Goal: Transaction & Acquisition: Purchase product/service

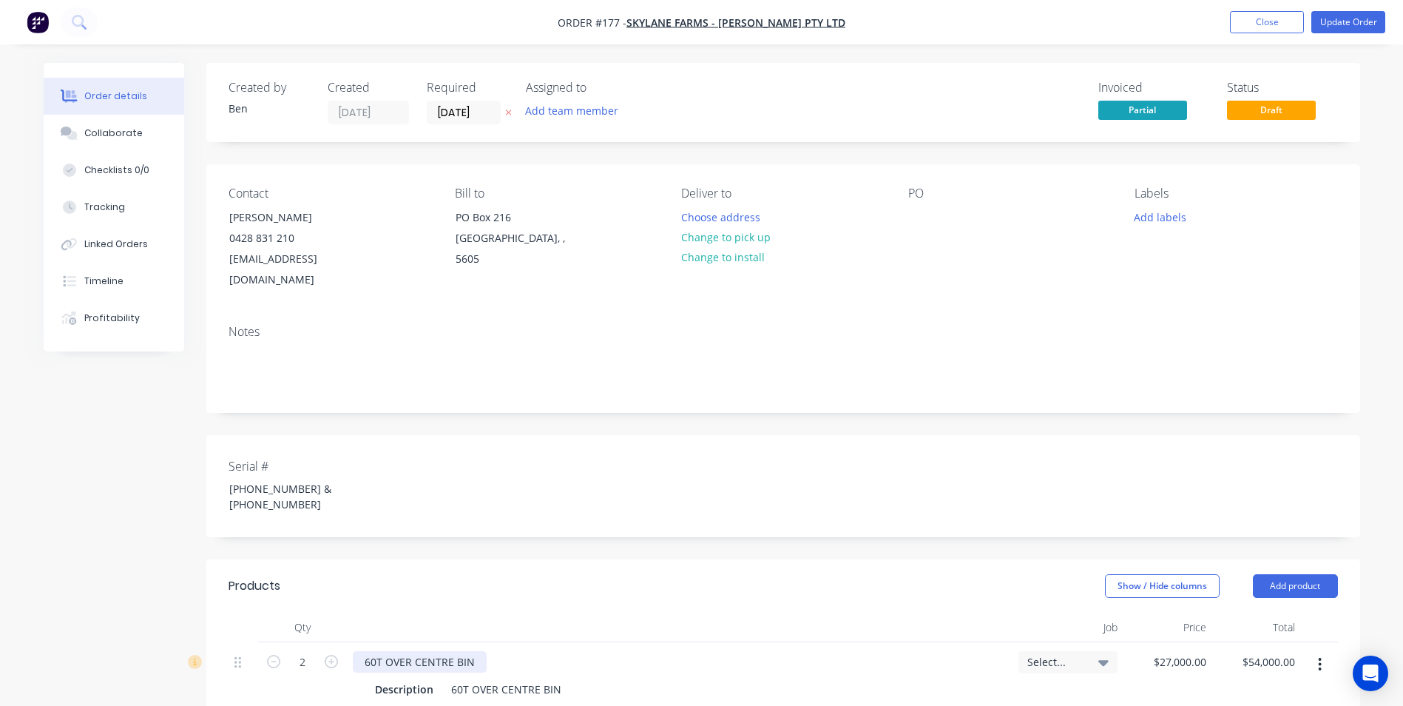
scroll to position [222, 0]
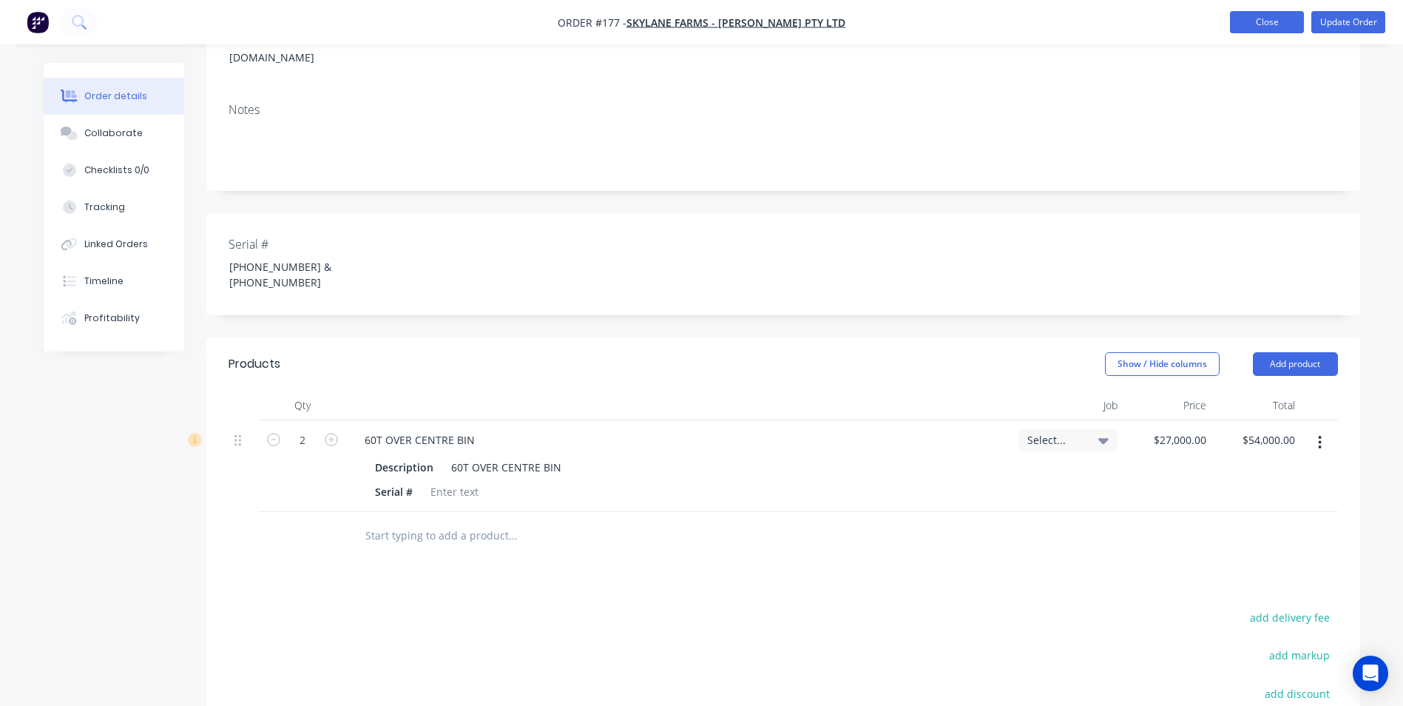
click at [1231, 16] on button "Close" at bounding box center [1267, 22] width 74 height 22
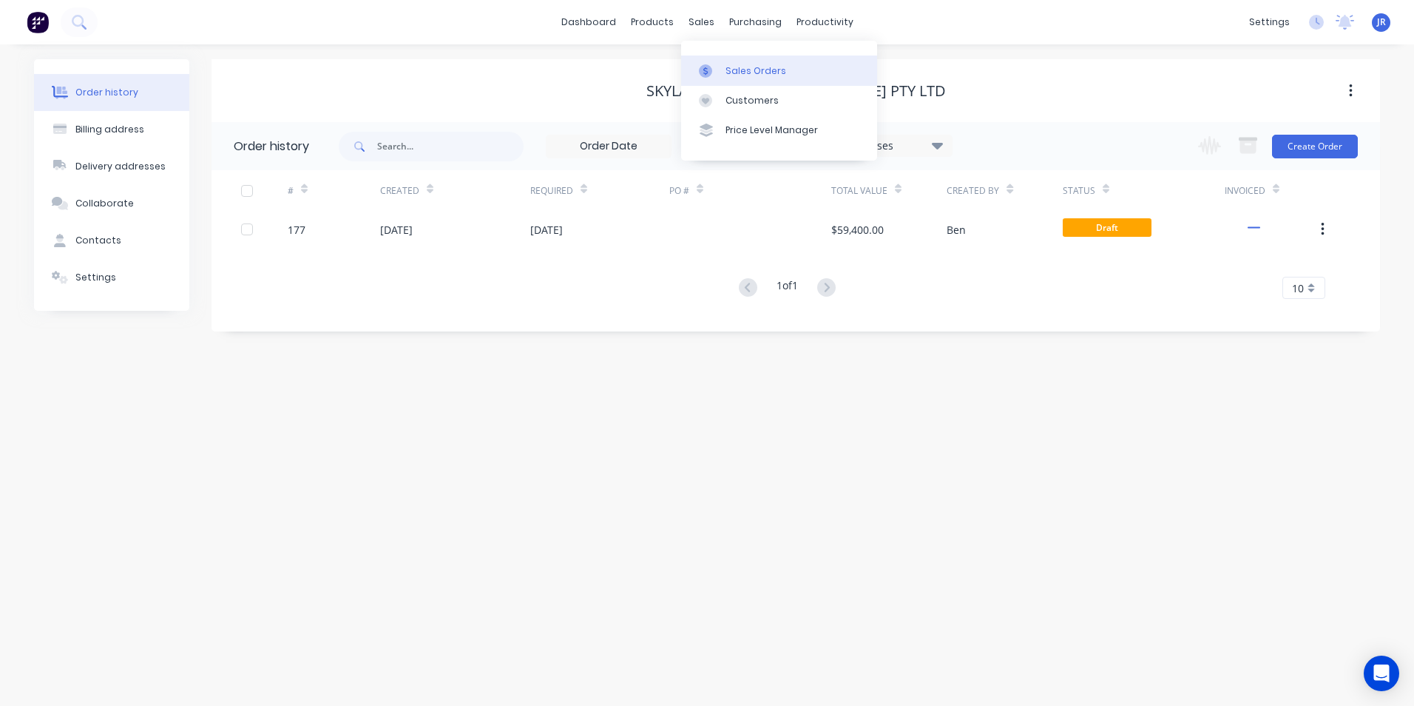
click at [745, 72] on div "Sales Orders" at bounding box center [756, 70] width 61 height 13
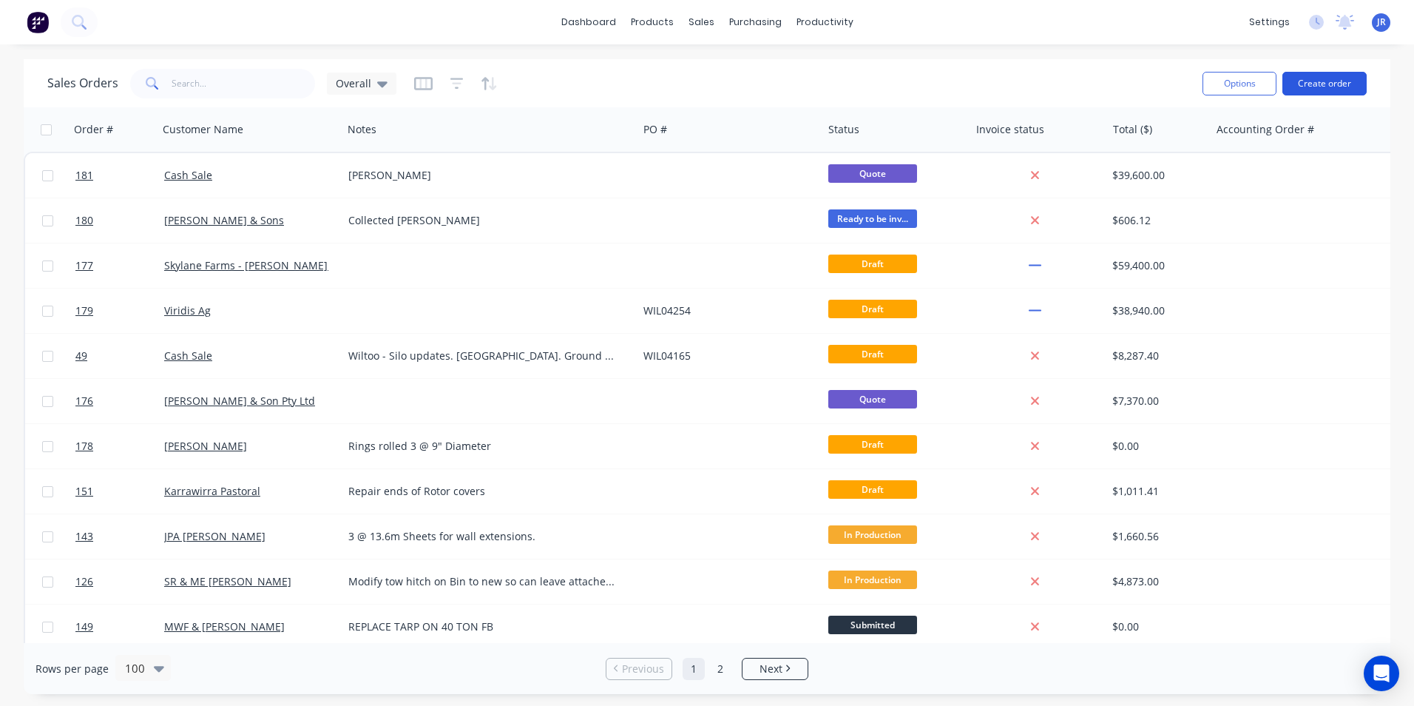
click at [1313, 78] on button "Create order" at bounding box center [1325, 84] width 84 height 24
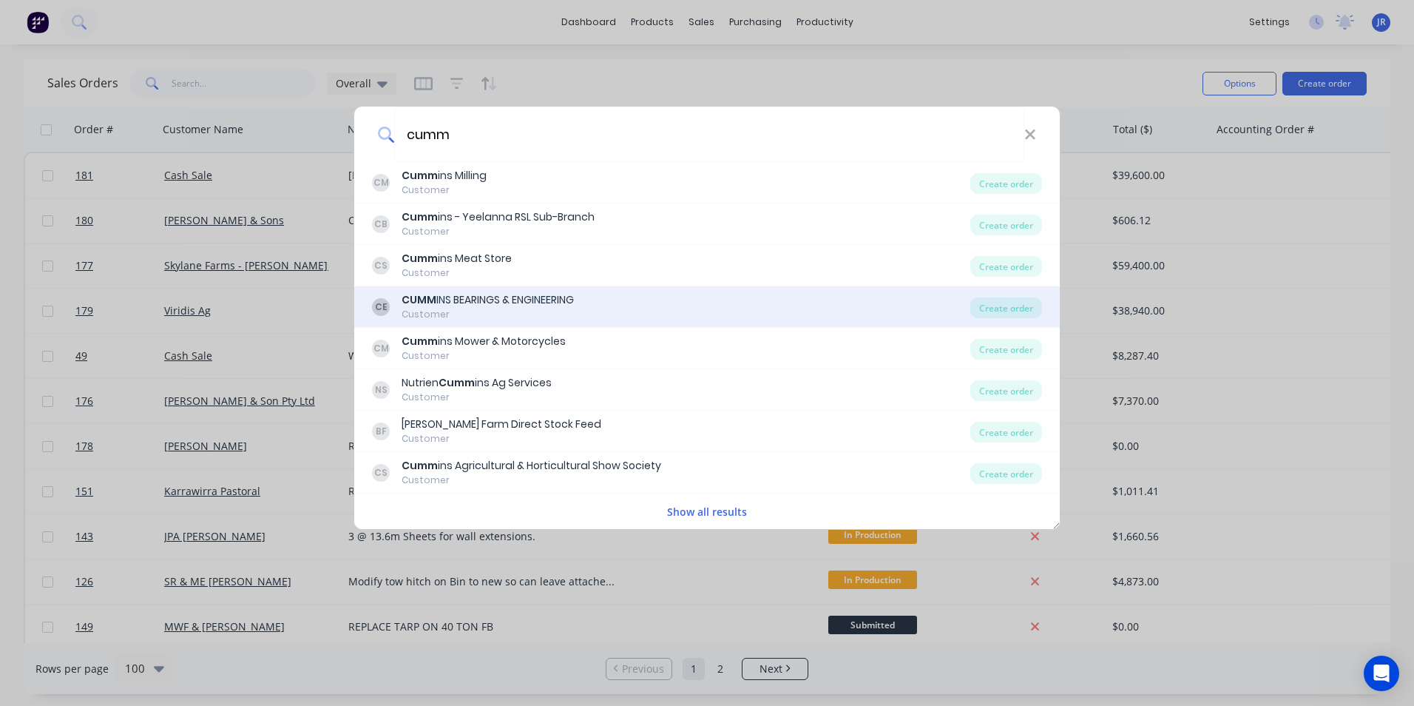
type input "cumm"
click at [545, 306] on div "CUMM INS BEARINGS & ENGINEERING" at bounding box center [488, 300] width 172 height 16
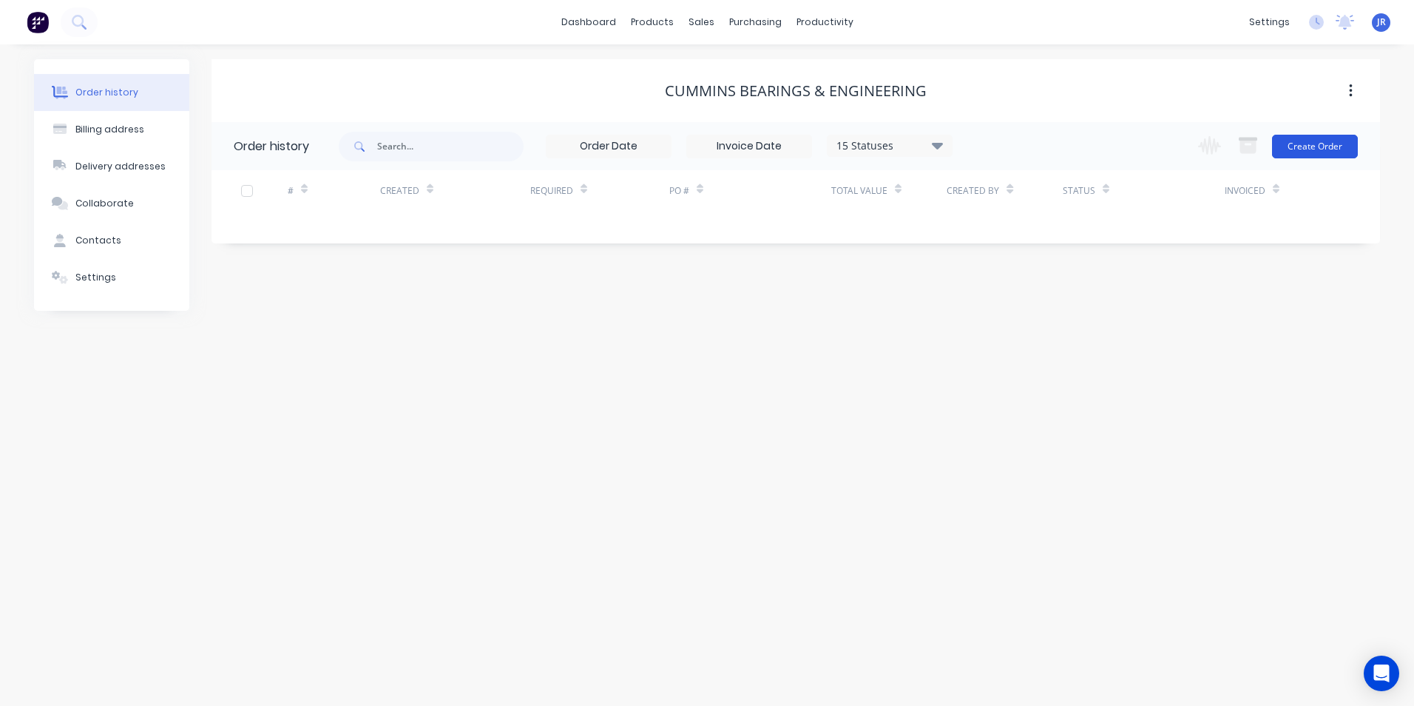
click at [1300, 141] on button "Create Order" at bounding box center [1315, 147] width 86 height 24
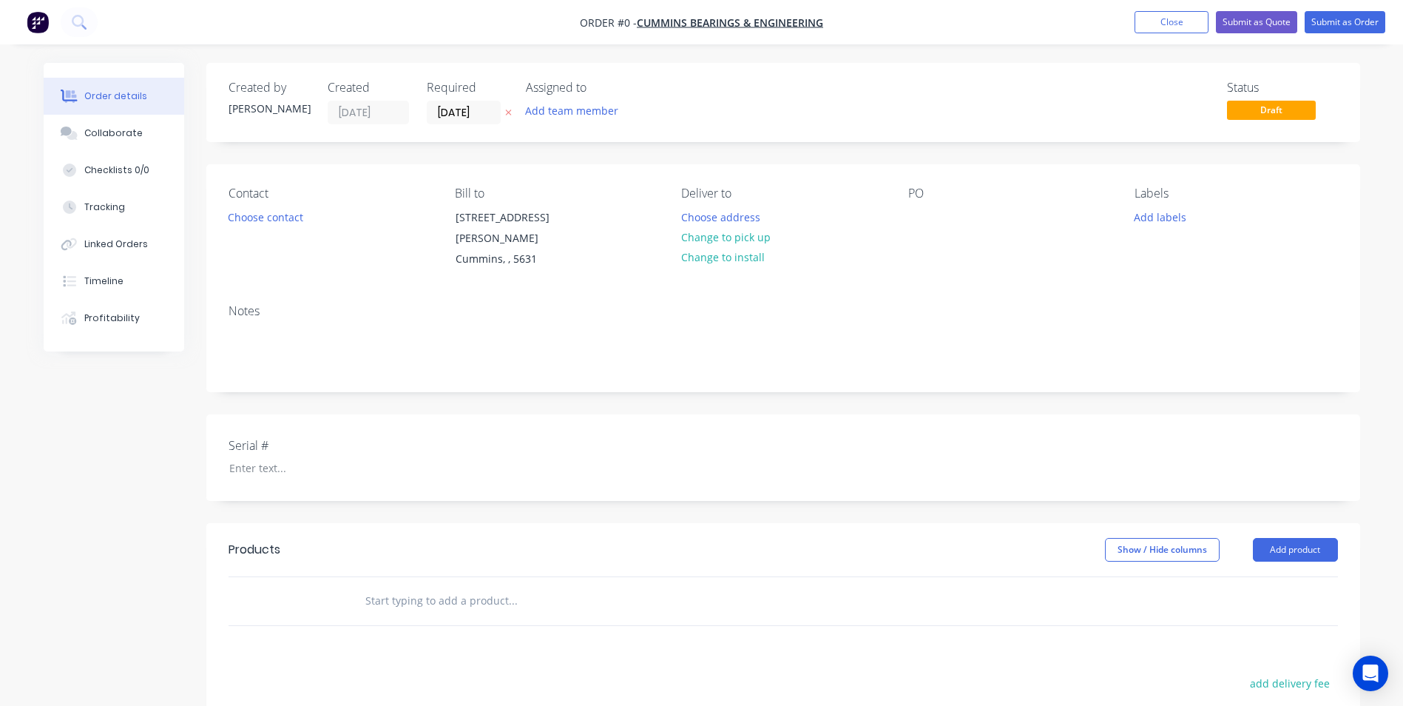
click at [601, 593] on input "text" at bounding box center [513, 601] width 296 height 30
drag, startPoint x: 1316, startPoint y: 523, endPoint x: 1146, endPoint y: 528, distance: 170.2
click at [1315, 538] on button "Add product" at bounding box center [1295, 550] width 85 height 24
click at [1255, 576] on div "Product catalogue" at bounding box center [1268, 586] width 114 height 21
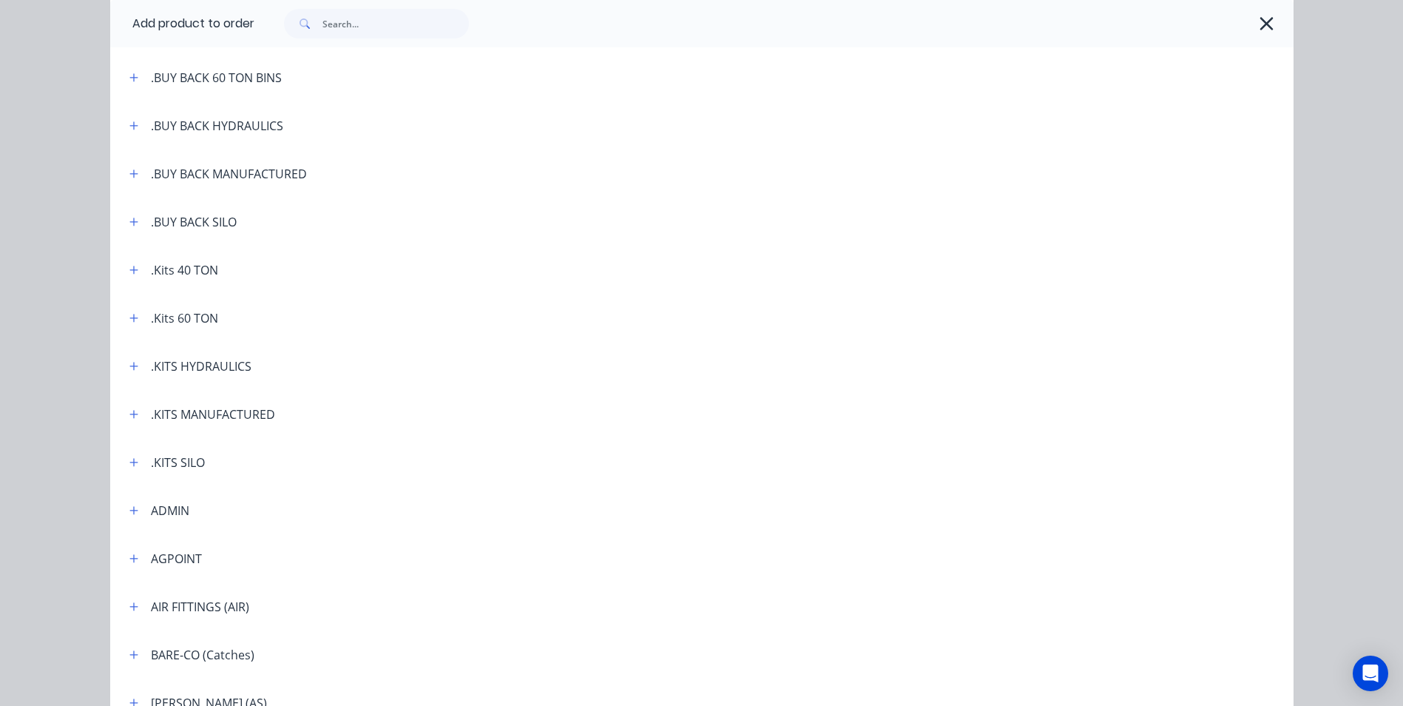
scroll to position [296, 0]
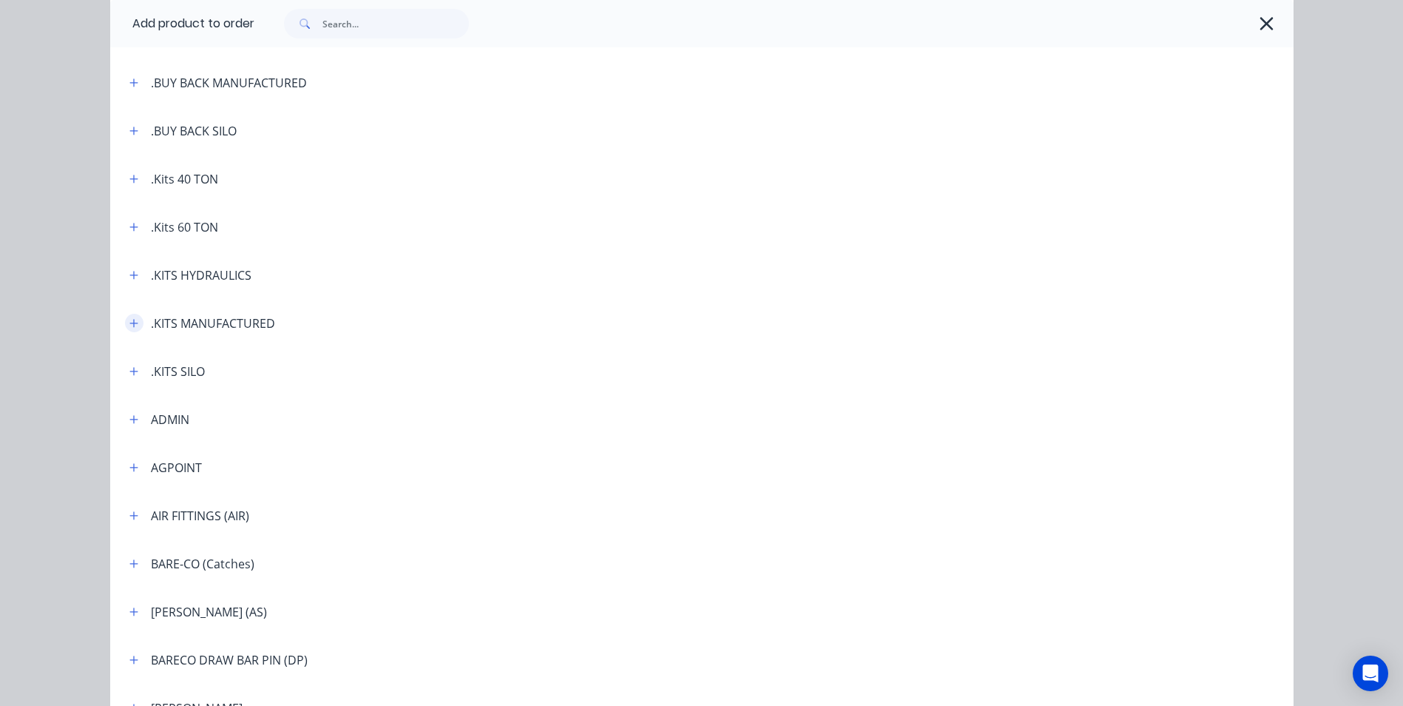
click at [129, 320] on icon "button" at bounding box center [133, 323] width 9 height 10
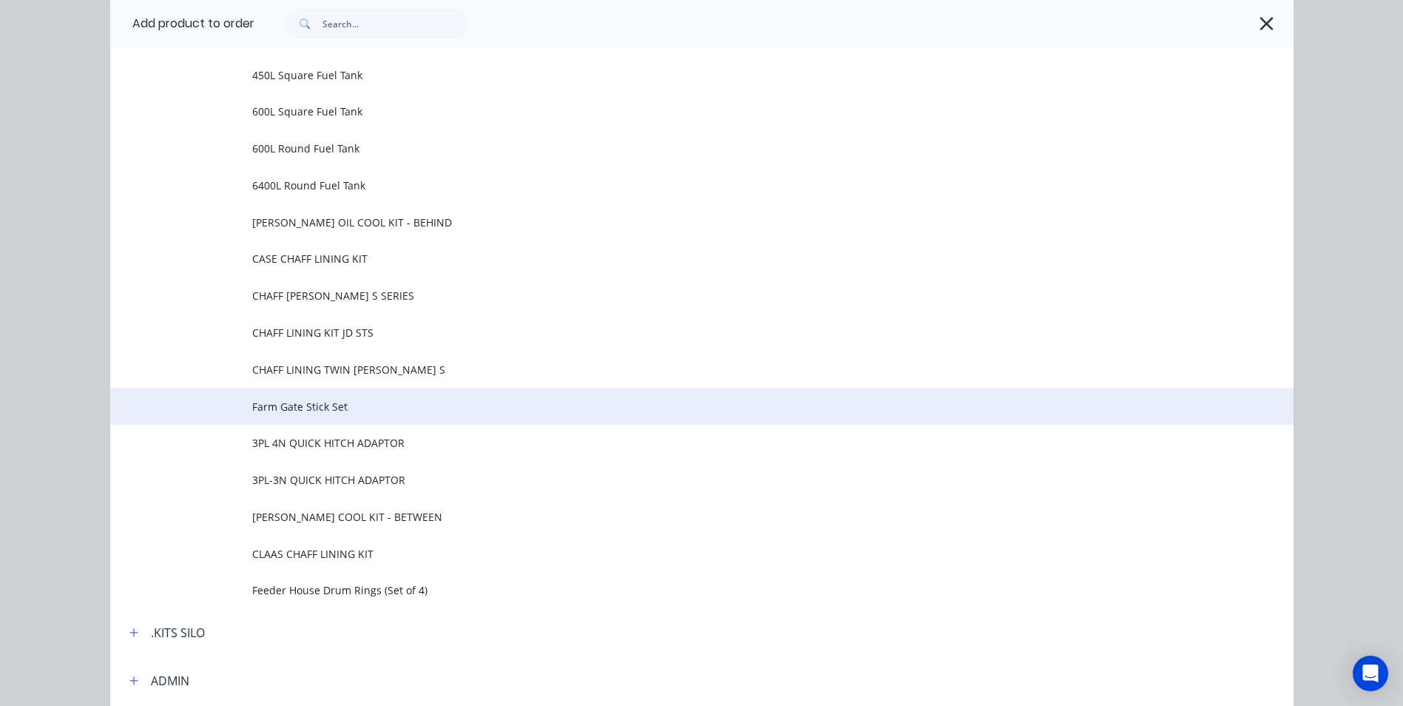
scroll to position [740, 0]
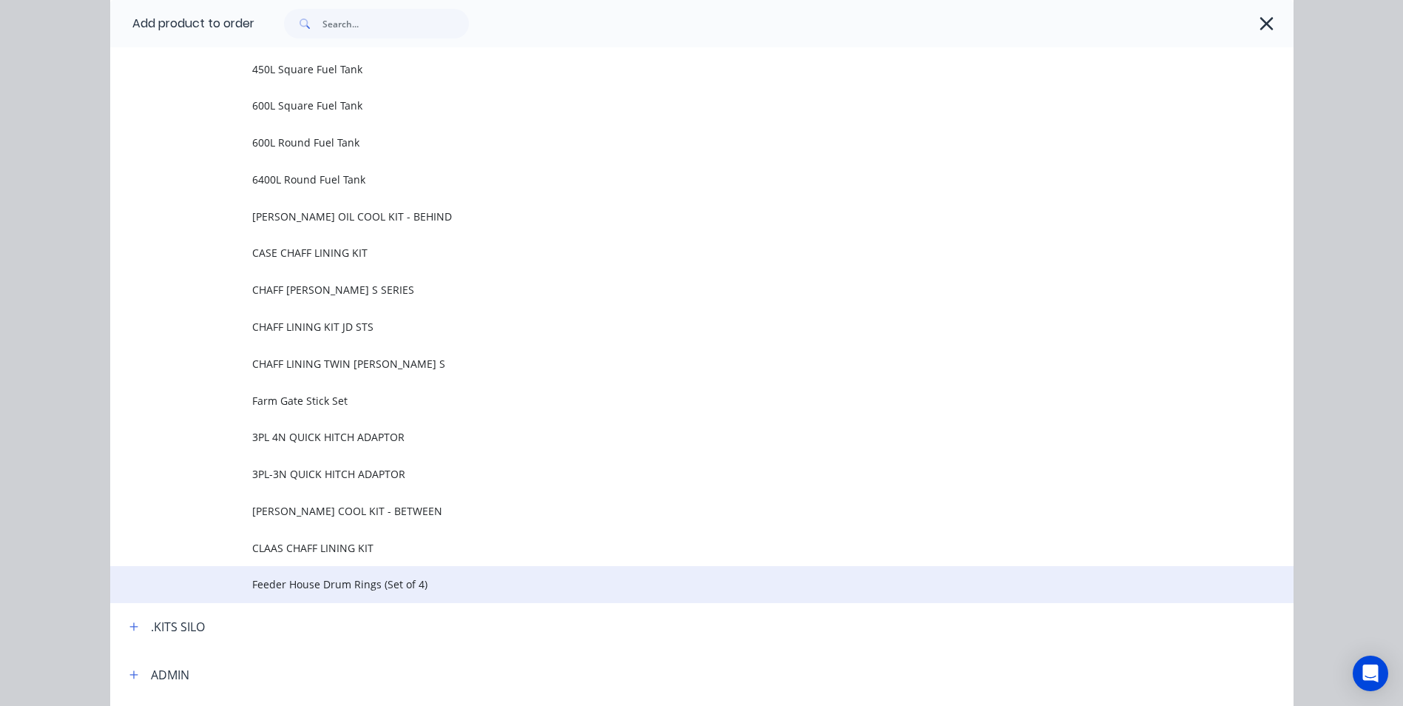
click at [351, 587] on span "Feeder House Drum Rings (Set of 4)" at bounding box center [668, 584] width 833 height 16
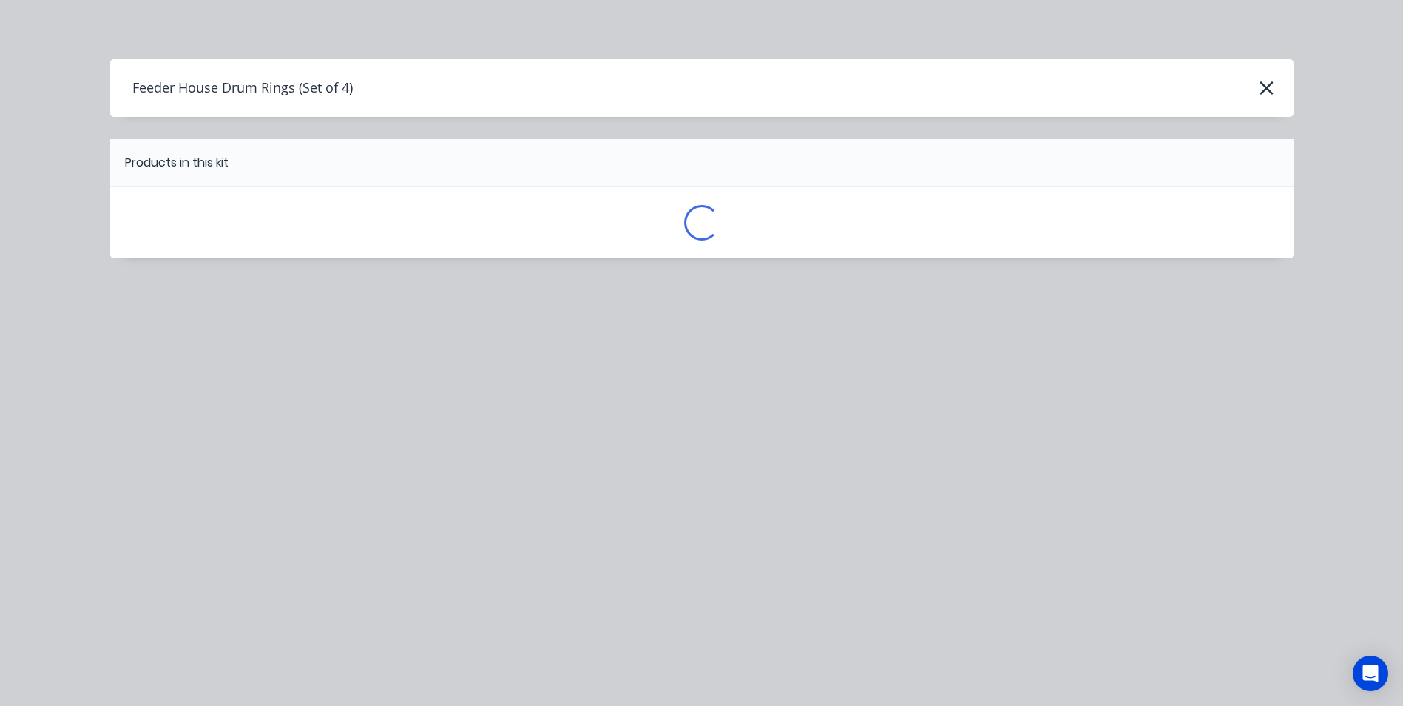
scroll to position [0, 0]
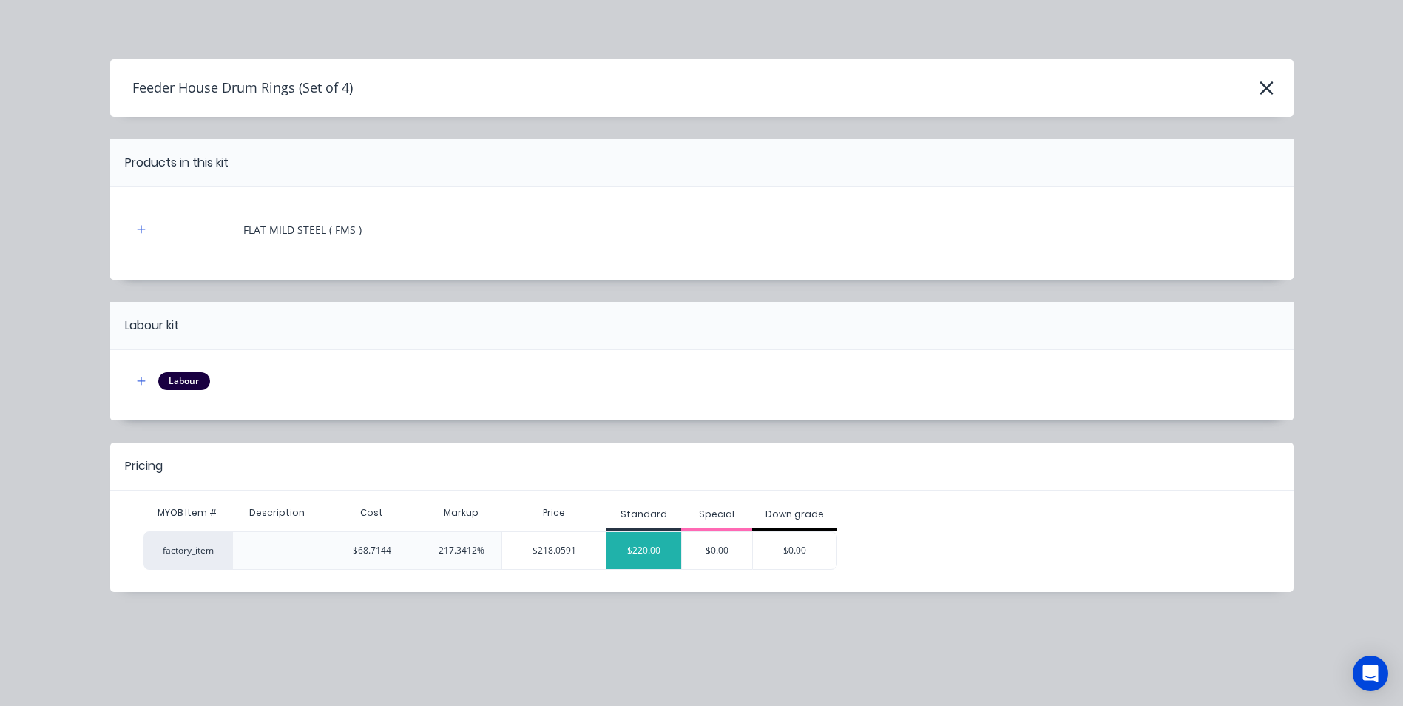
click at [646, 551] on div "$220.00" at bounding box center [644, 550] width 75 height 37
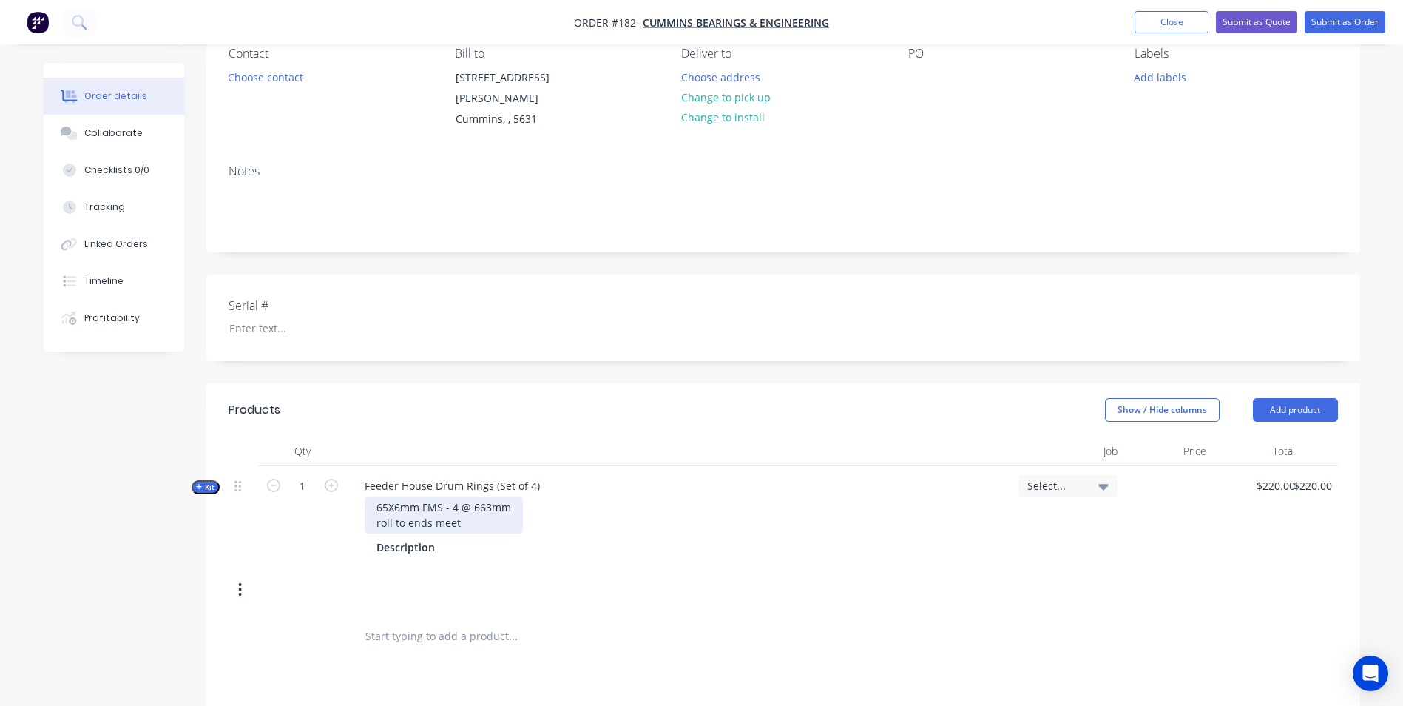
scroll to position [148, 0]
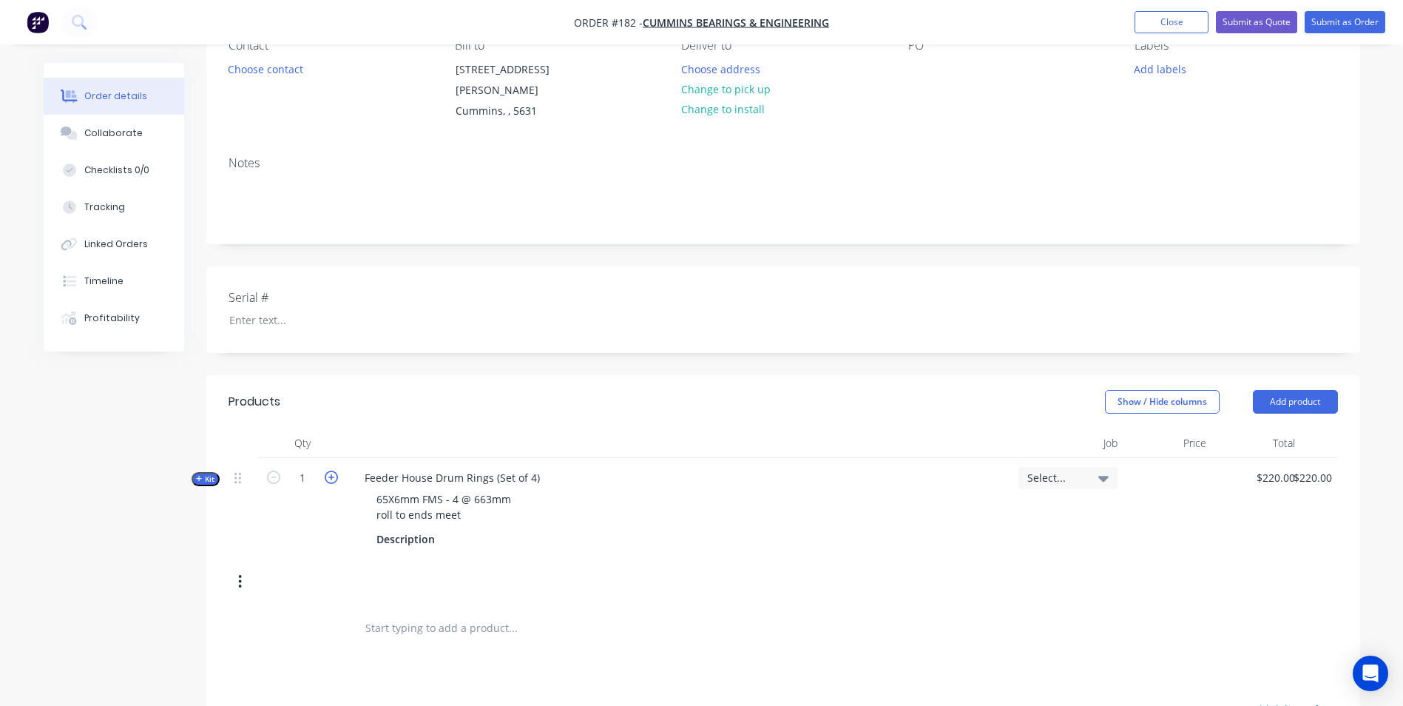
click at [329, 470] on icon "button" at bounding box center [331, 476] width 13 height 13
type input "2"
type input "$440.00"
drag, startPoint x: 373, startPoint y: 480, endPoint x: 484, endPoint y: 497, distance: 112.3
click at [482, 500] on div "65X6mm FMS - 4 @ 663mm roll to ends meet" at bounding box center [444, 506] width 158 height 37
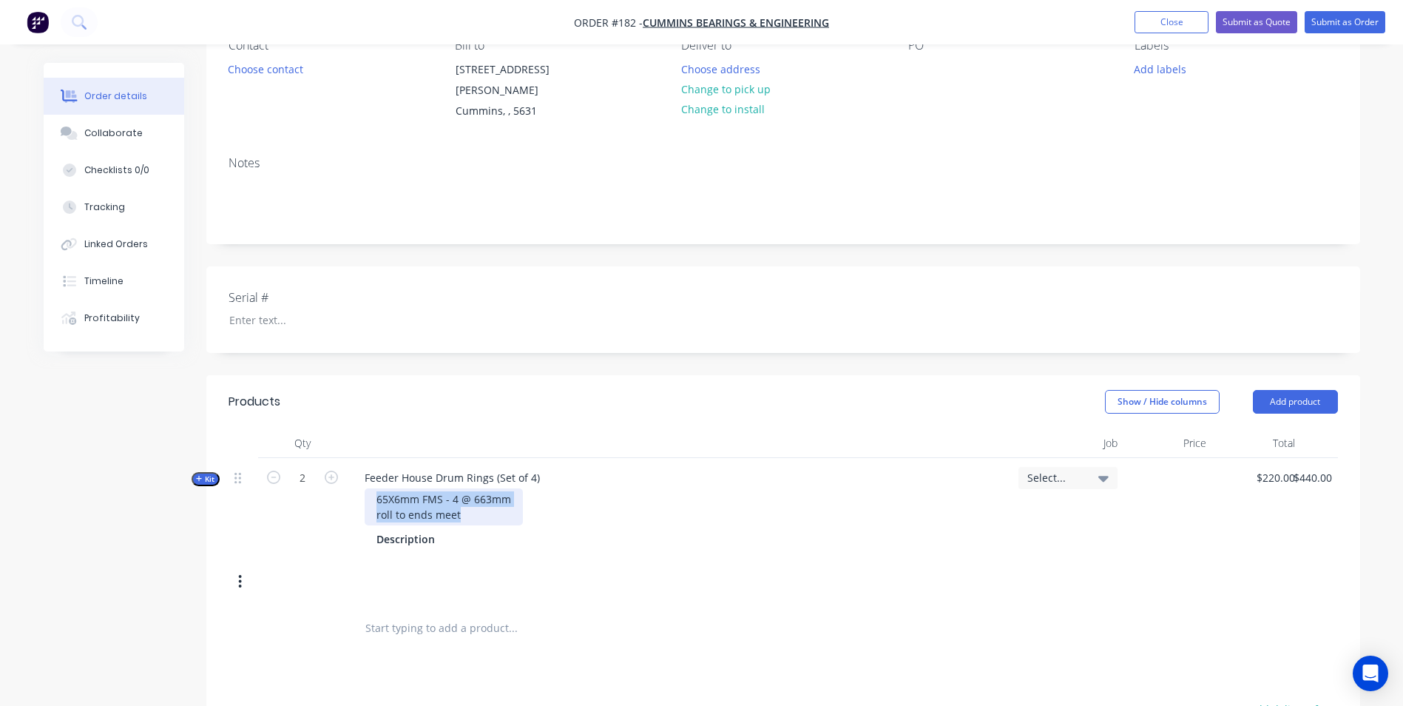
copy div "65X6mm FMS - 4 @ 663mm roll to ends meet"
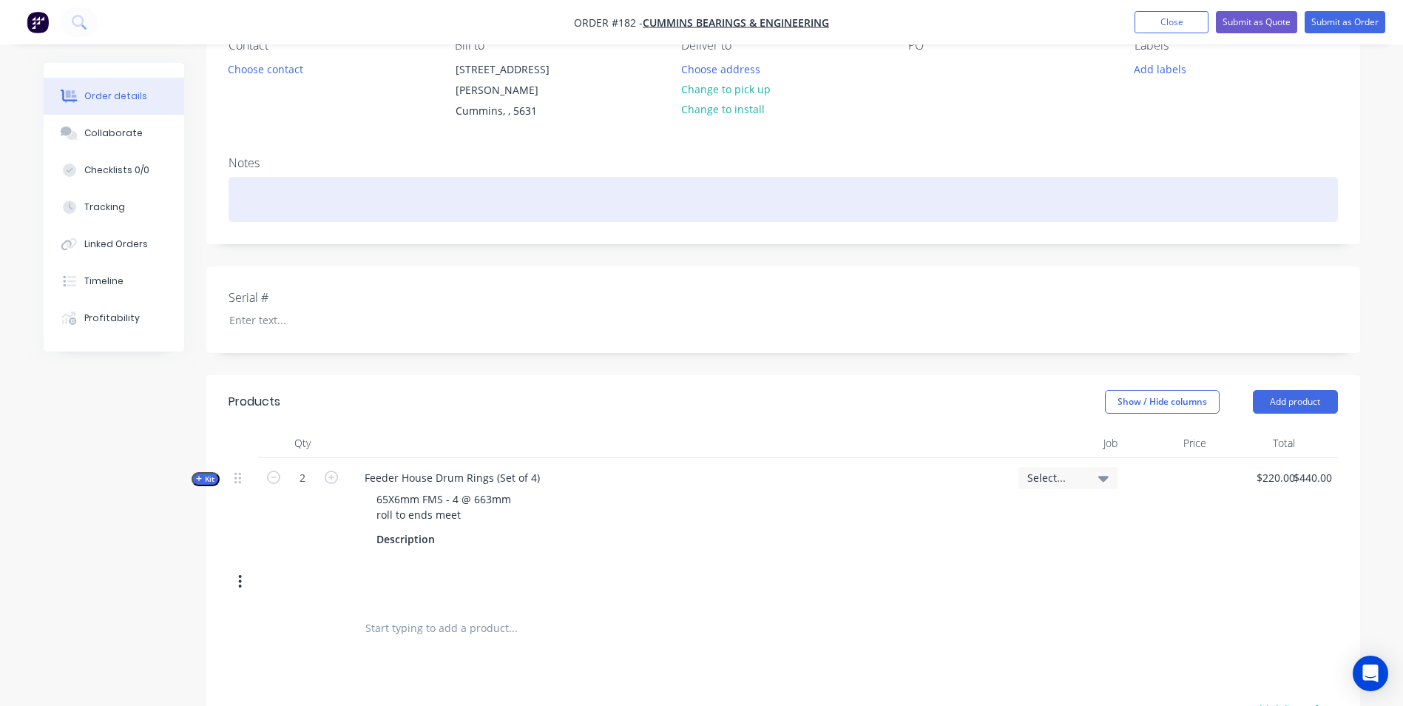
click at [301, 178] on div at bounding box center [784, 199] width 1110 height 45
paste div
drag, startPoint x: 371, startPoint y: 180, endPoint x: 378, endPoint y: 195, distance: 16.2
click at [374, 181] on div "65X6mm FMS - 4 @ 663mmroll to ends meet" at bounding box center [784, 199] width 1110 height 45
click at [482, 183] on div "65X6mm FMS - 4 @ 663mm - roll to ends meet" at bounding box center [784, 199] width 1110 height 45
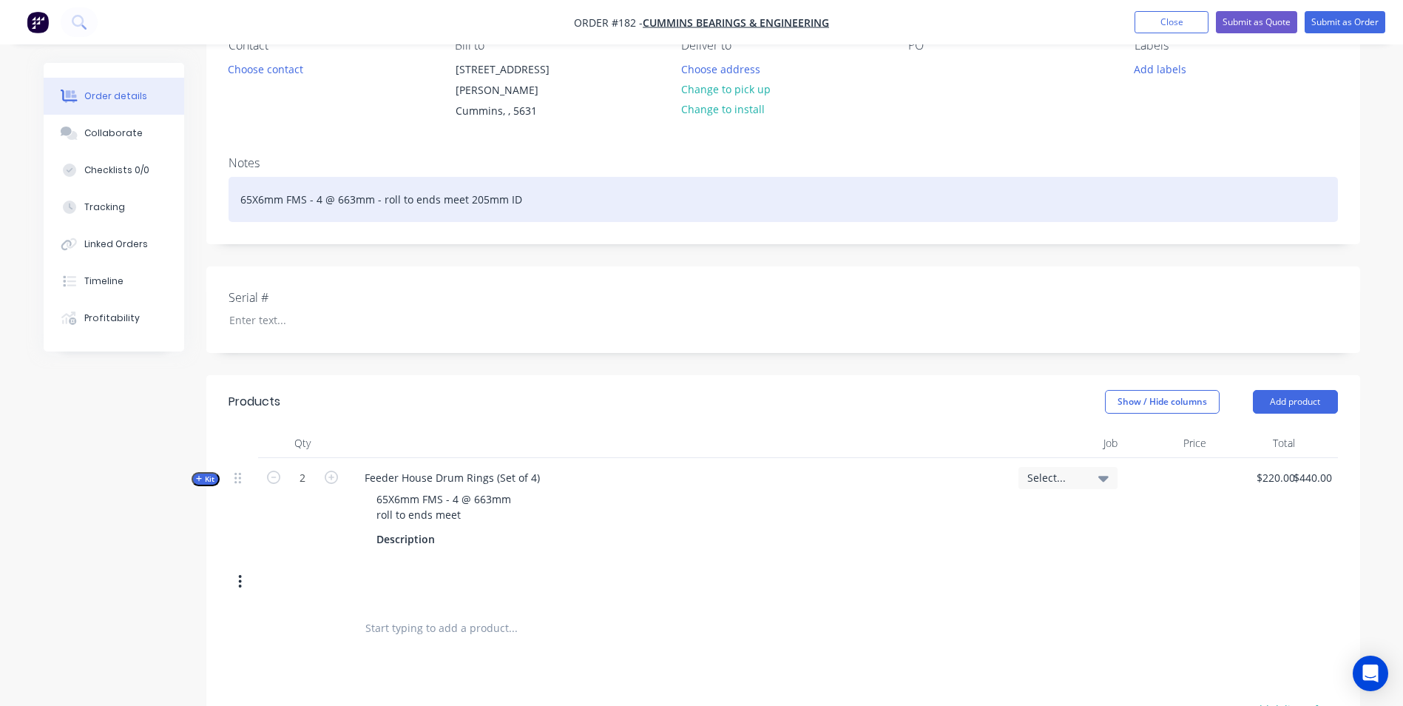
click at [235, 184] on div "65X6mm FMS - 4 @ 663mm - roll to ends meet 205mm ID" at bounding box center [784, 199] width 1110 height 45
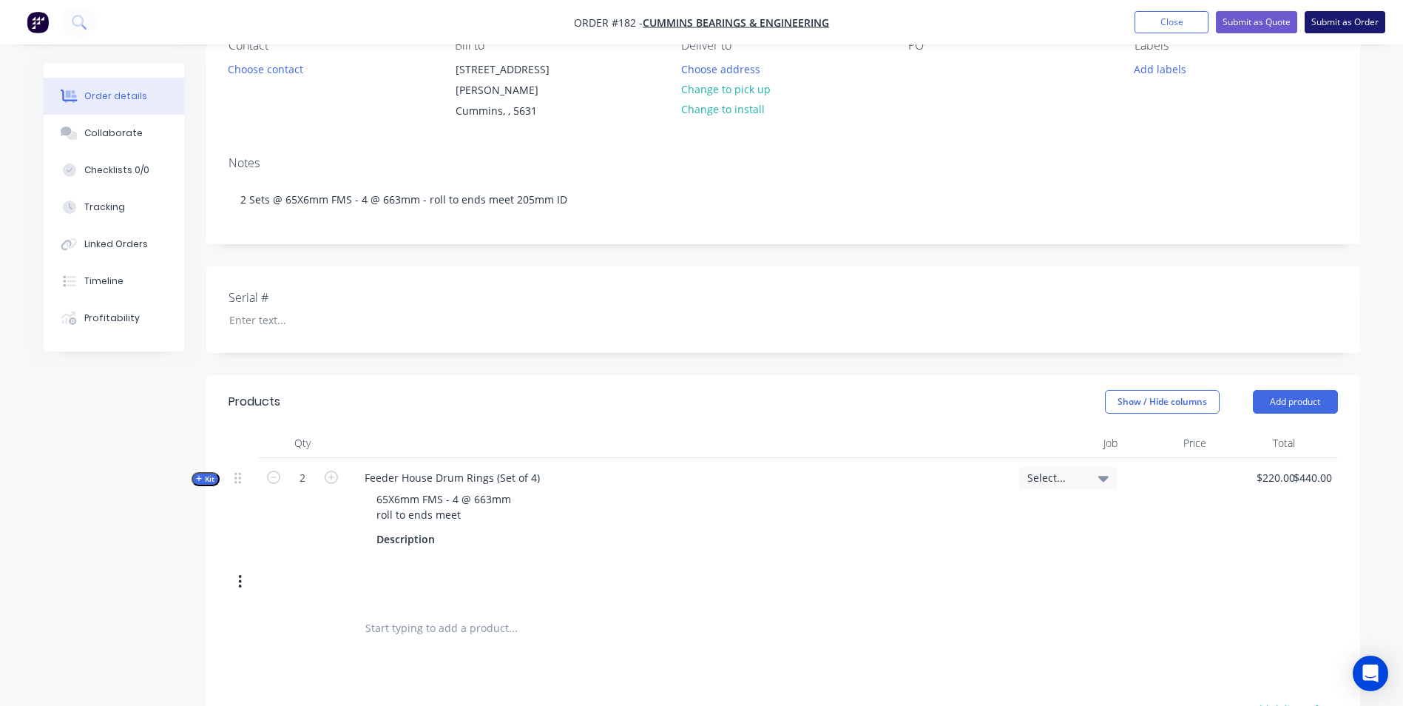
click at [1343, 26] on button "Submit as Order" at bounding box center [1345, 22] width 81 height 22
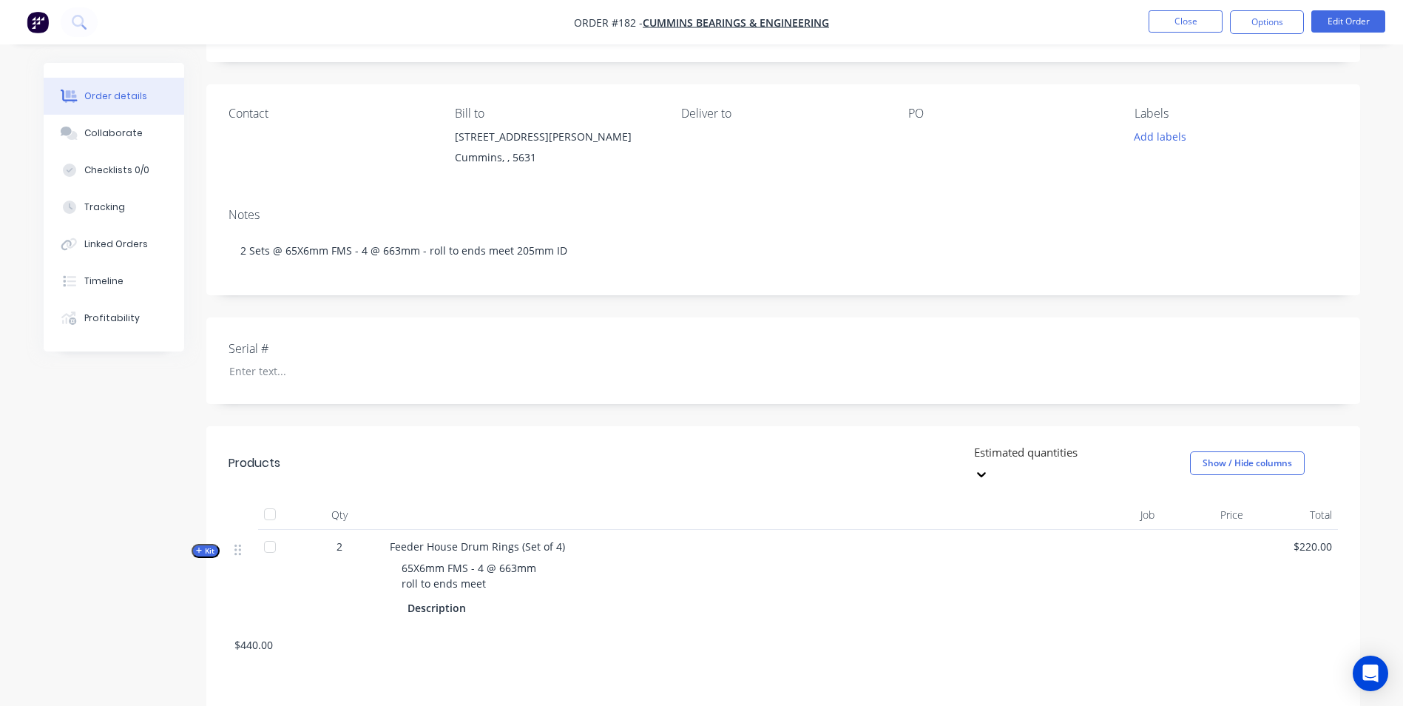
scroll to position [74, 0]
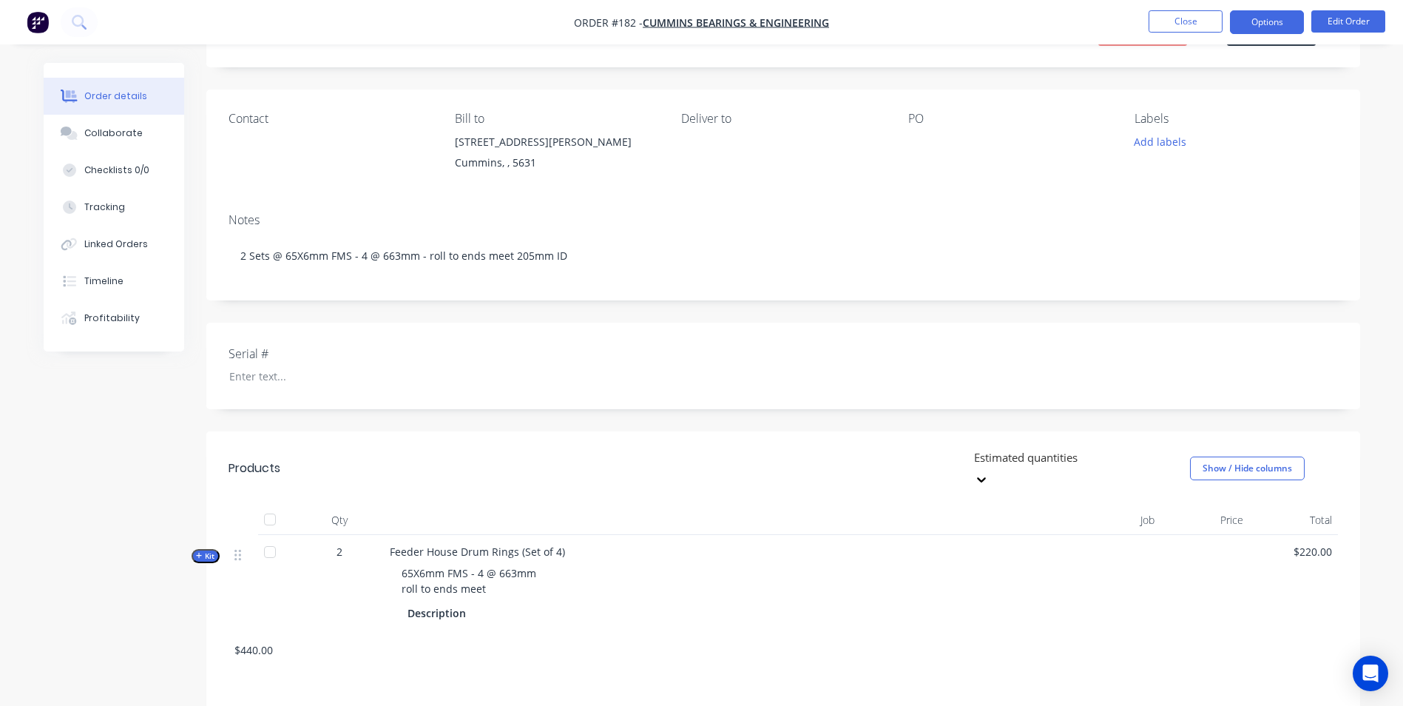
click at [1277, 27] on button "Options" at bounding box center [1267, 22] width 74 height 24
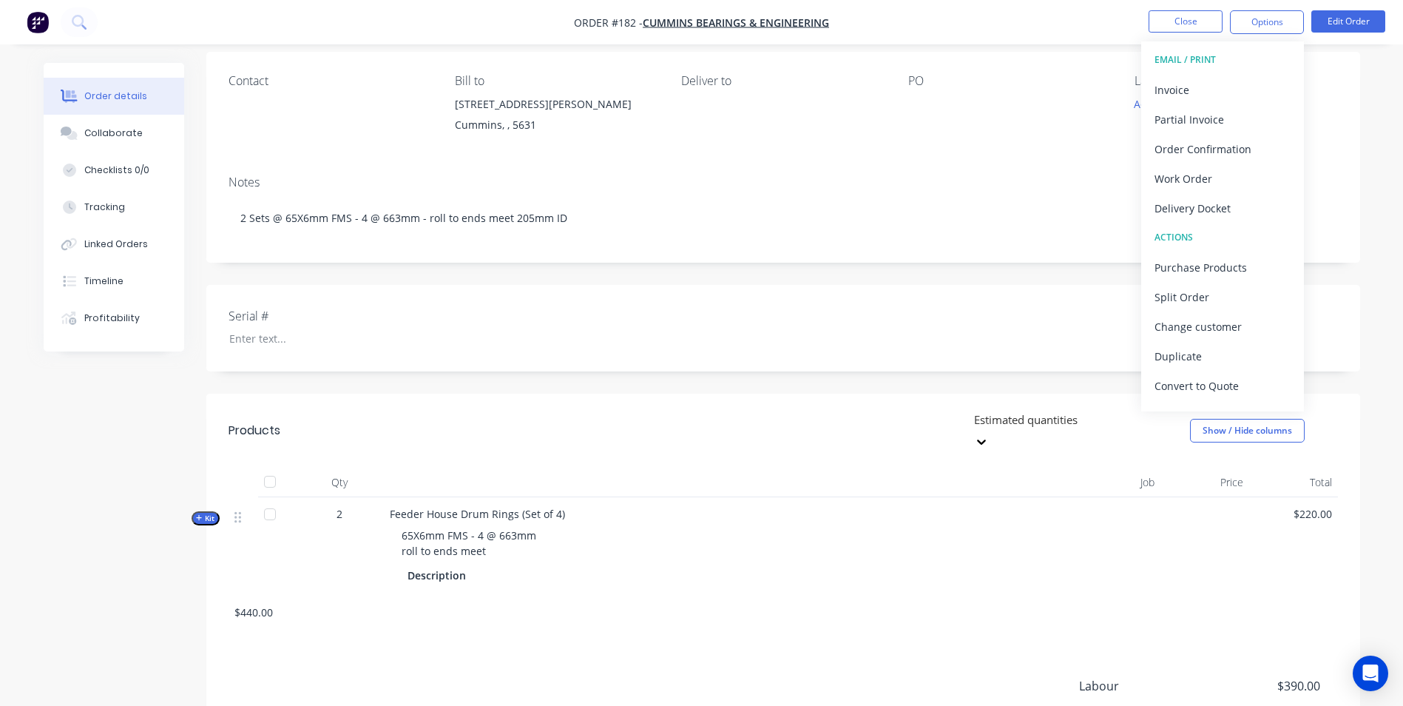
scroll to position [0, 0]
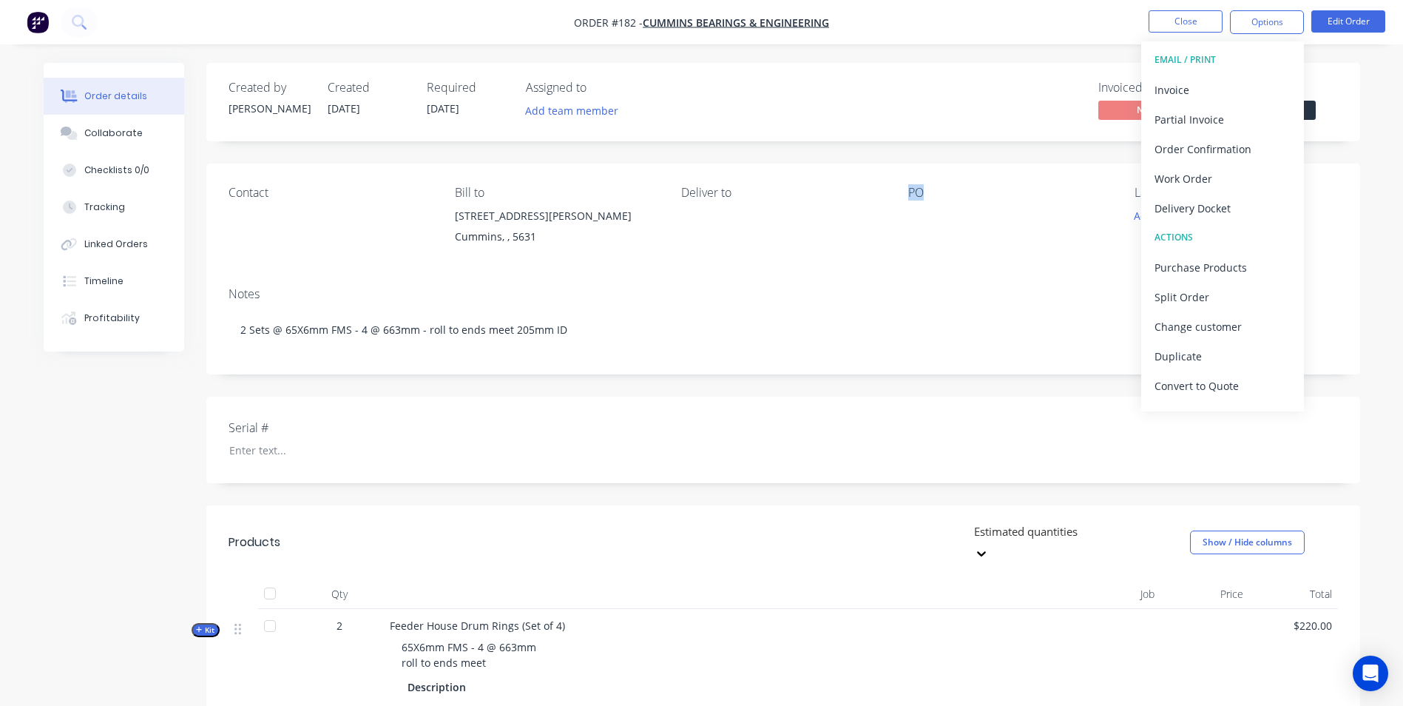
click at [974, 245] on div "Contact Bill to [STREET_ADDRESS][PERSON_NAME] Deliver to PO Labels Add labels" at bounding box center [783, 219] width 1154 height 112
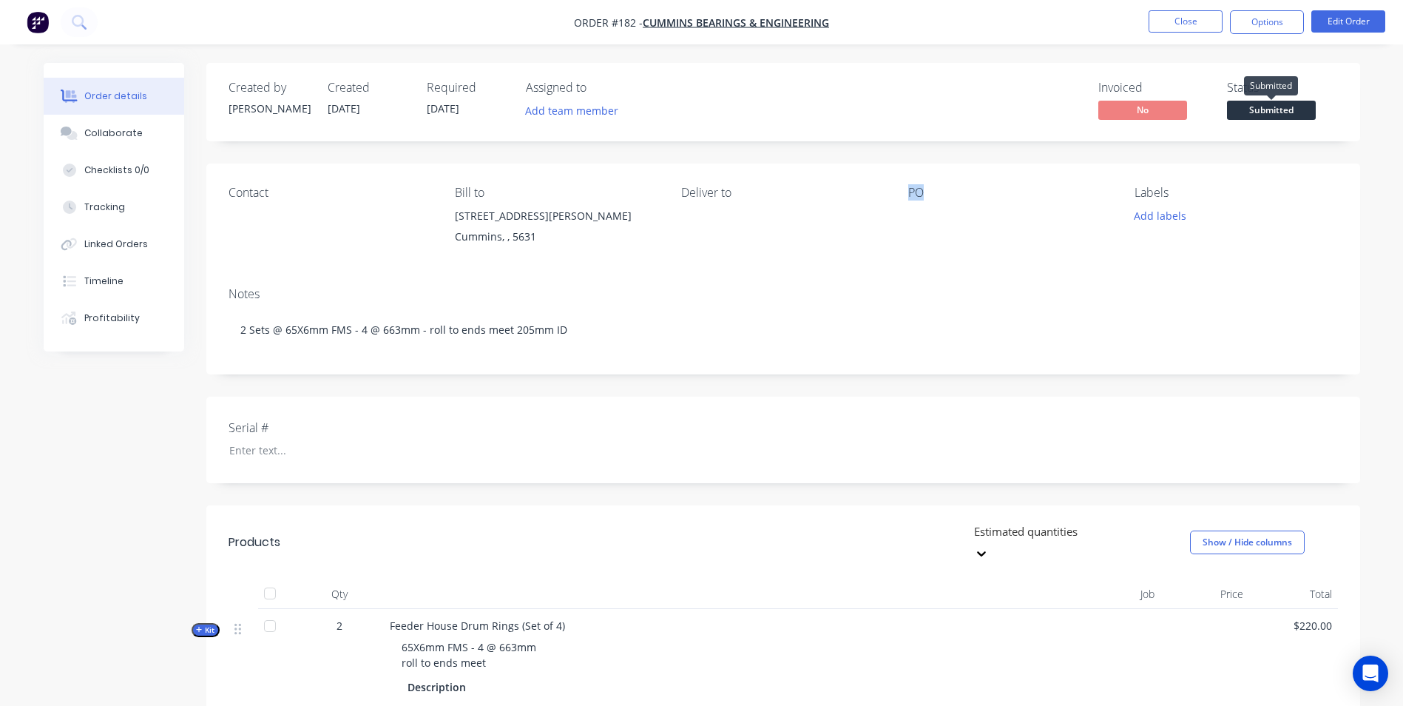
click at [1295, 107] on span "Submitted" at bounding box center [1271, 110] width 89 height 18
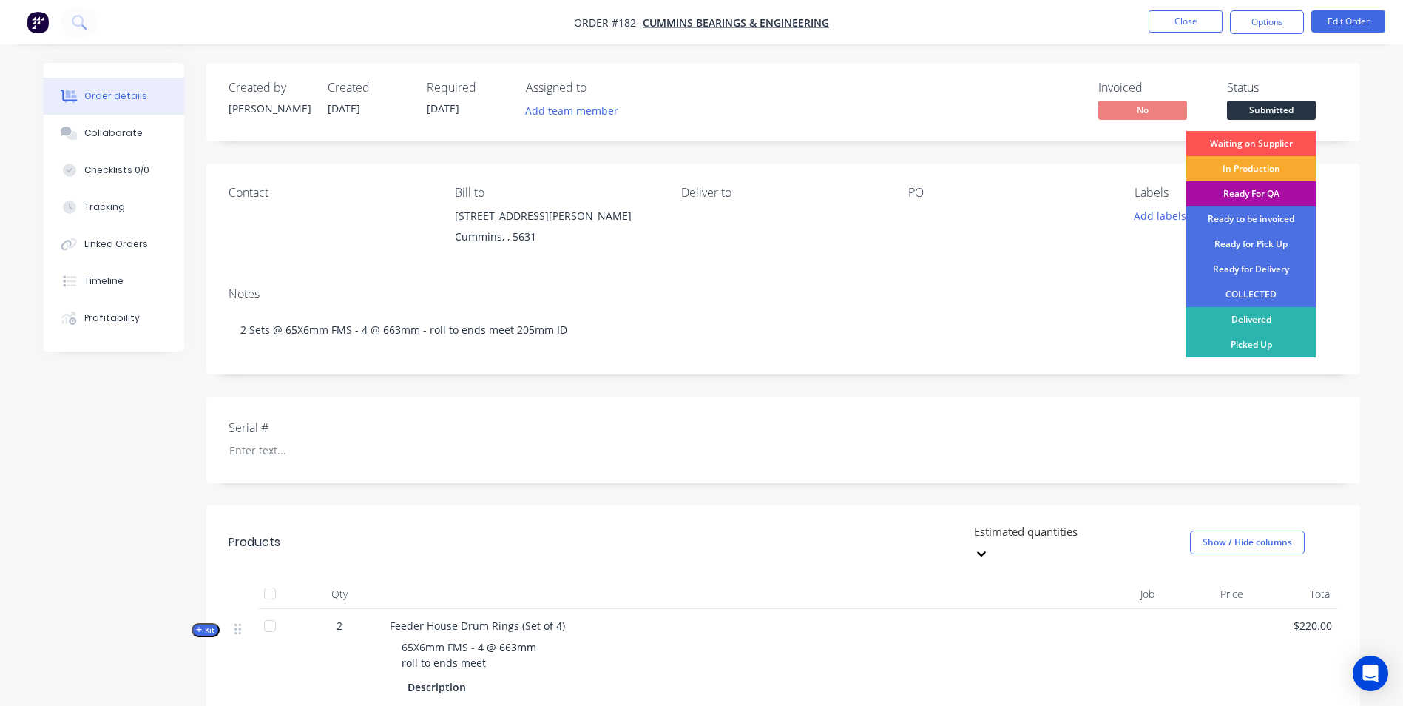
click at [1250, 169] on div "In Production" at bounding box center [1251, 168] width 129 height 25
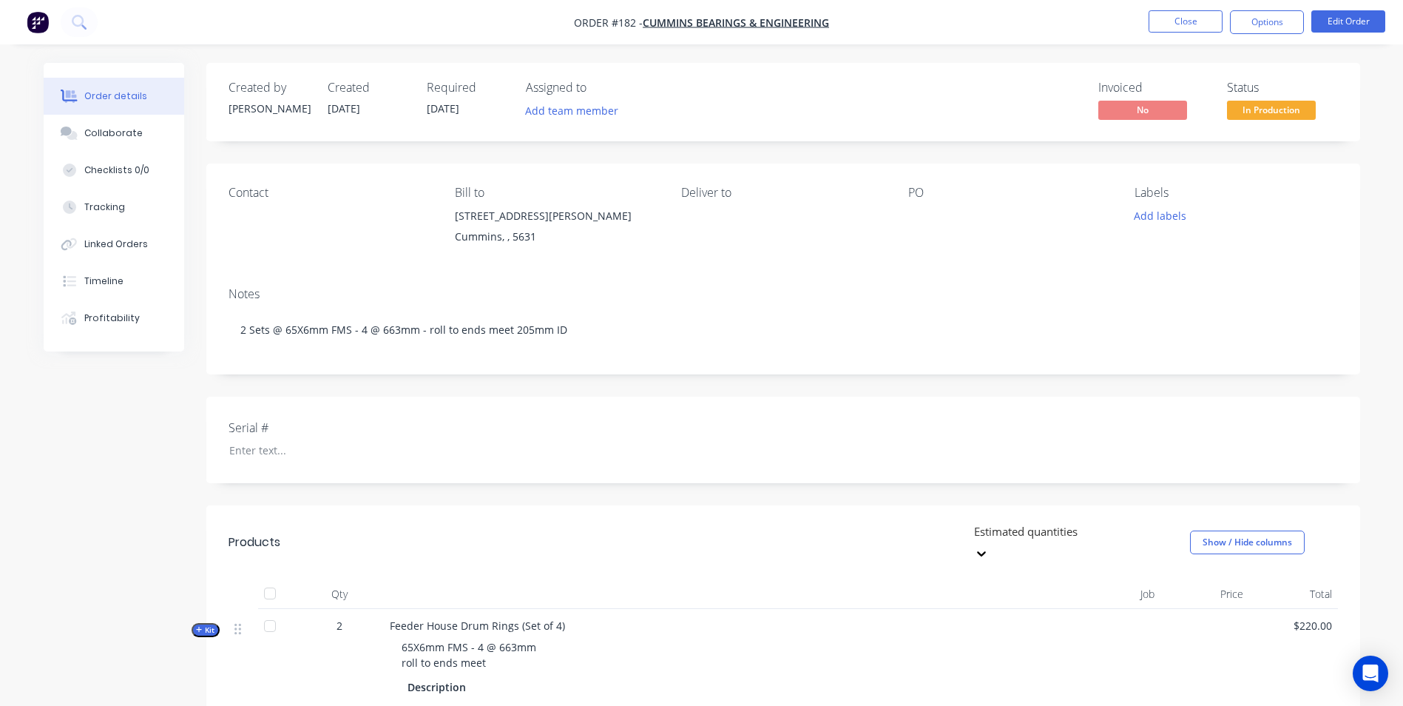
click at [483, 640] on span "65X6mm FMS - 4 @ 663mm roll to ends meet" at bounding box center [469, 655] width 135 height 30
click at [1295, 21] on button "Options" at bounding box center [1267, 22] width 74 height 24
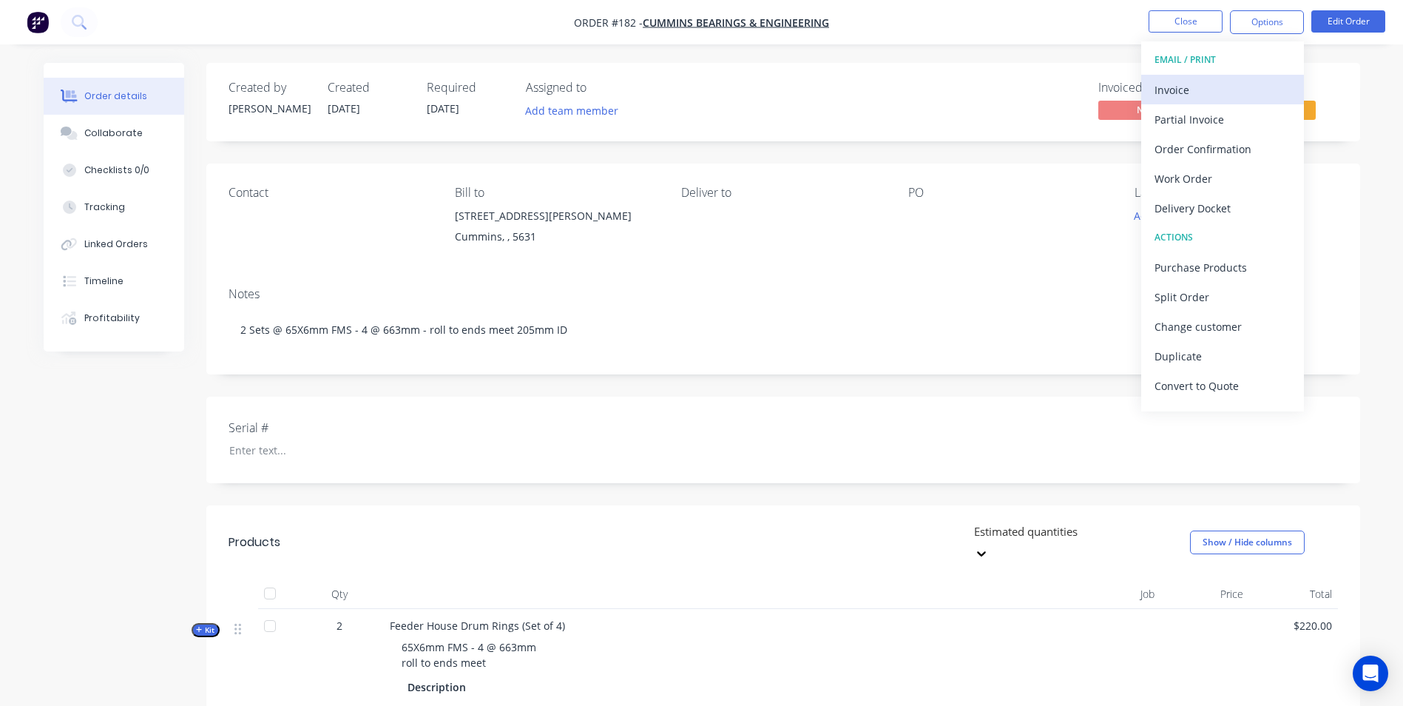
click at [1228, 92] on div "Invoice" at bounding box center [1223, 89] width 136 height 21
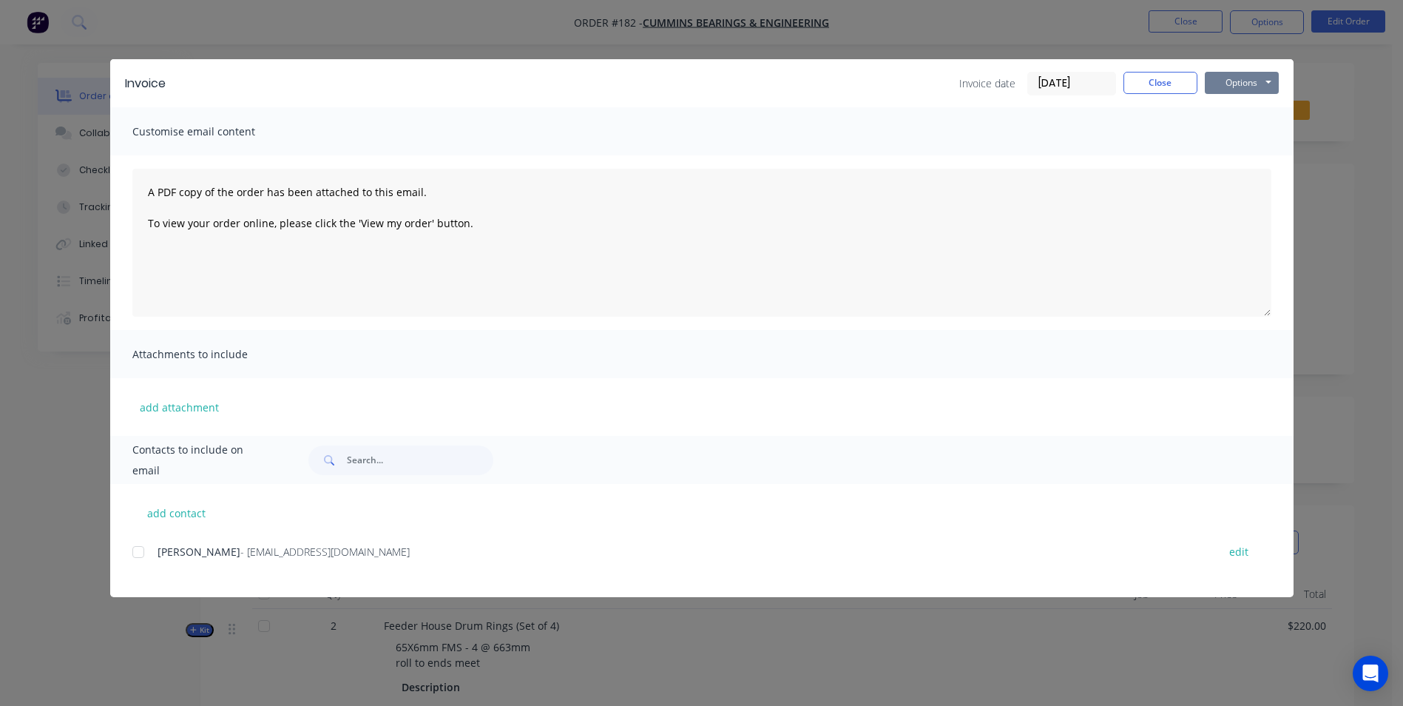
click at [1255, 81] on button "Options" at bounding box center [1242, 83] width 74 height 22
click at [1261, 112] on button "Preview" at bounding box center [1252, 109] width 95 height 24
click at [1165, 90] on button "Close" at bounding box center [1161, 83] width 74 height 22
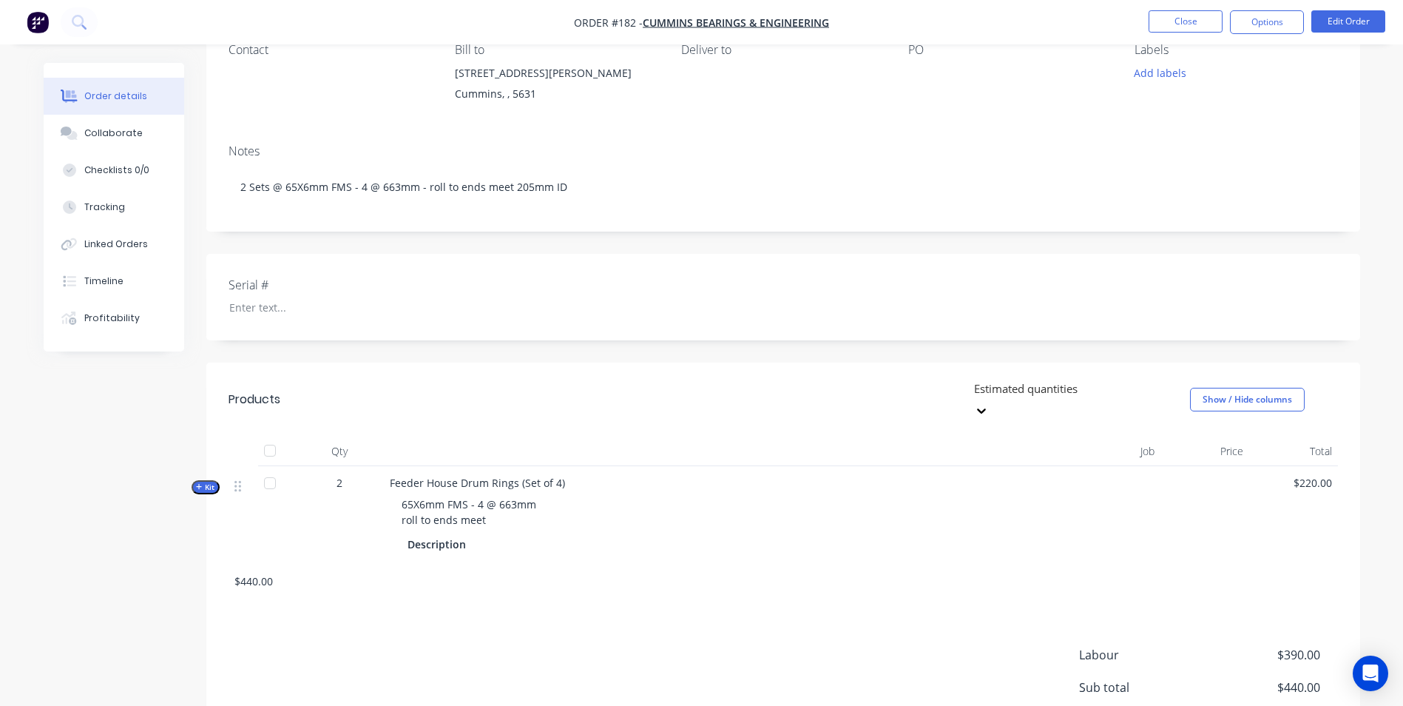
scroll to position [148, 0]
click at [500, 493] on div "65X6mm FMS - 4 @ 663mm roll to ends meet" at bounding box center [717, 506] width 654 height 43
click at [488, 494] on div "65X6mm FMS - 4 @ 663mm roll to ends meet" at bounding box center [717, 506] width 654 height 43
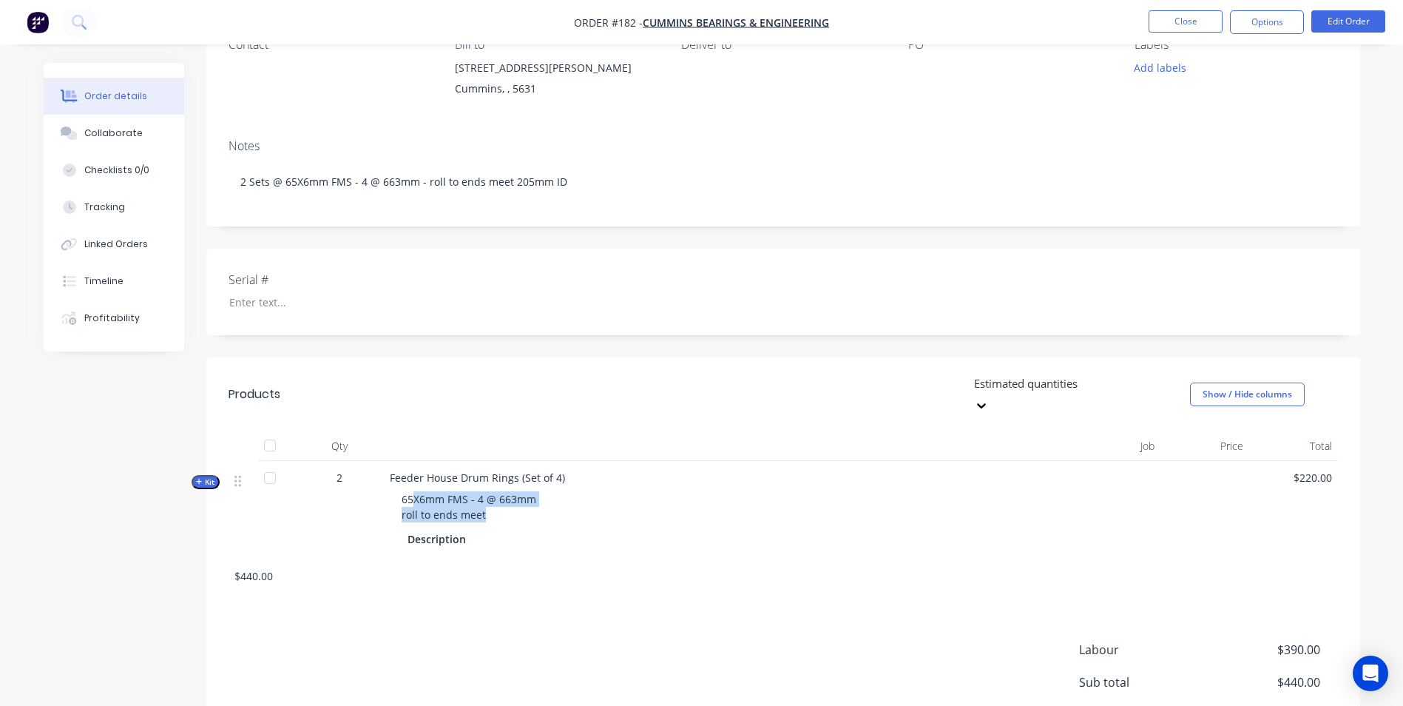
drag, startPoint x: 485, startPoint y: 495, endPoint x: 414, endPoint y: 482, distance: 73.0
click at [414, 485] on div "65X6mm FMS - 4 @ 663mm roll to ends meet" at bounding box center [717, 506] width 654 height 43
click at [1285, 33] on button "Options" at bounding box center [1267, 22] width 74 height 24
click at [1362, 22] on button "Edit Order" at bounding box center [1349, 21] width 74 height 22
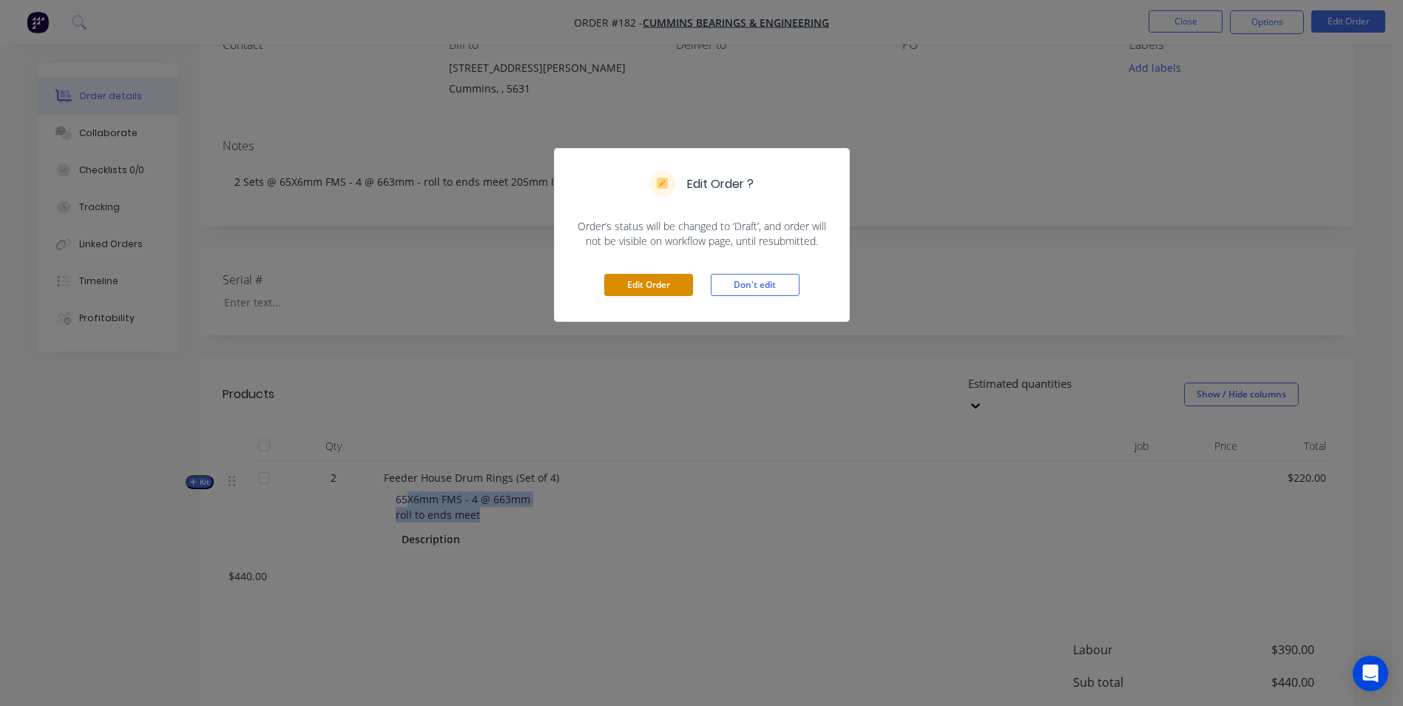
click at [670, 288] on button "Edit Order" at bounding box center [648, 285] width 89 height 22
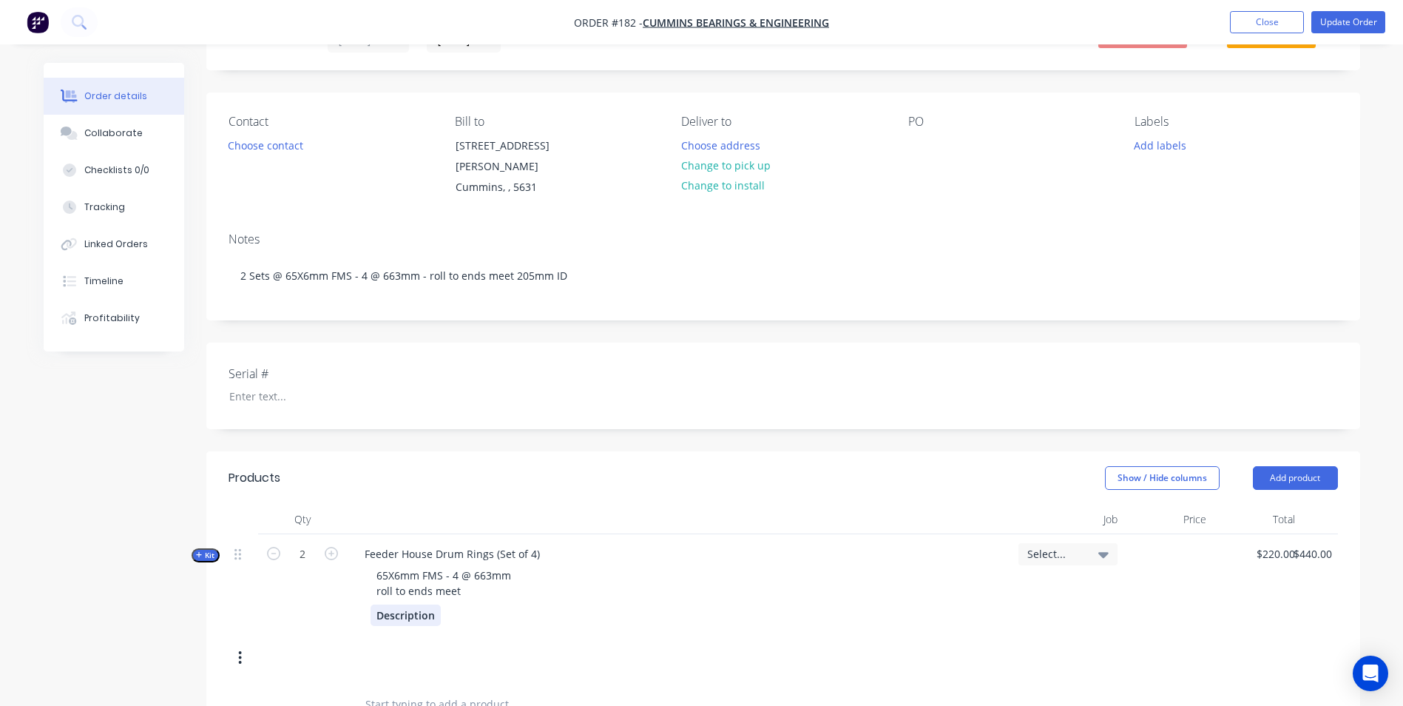
scroll to position [74, 0]
click at [421, 602] on div "Description" at bounding box center [406, 612] width 70 height 21
drag, startPoint x: 445, startPoint y: 596, endPoint x: 421, endPoint y: 595, distance: 23.7
click at [405, 602] on div "Description" at bounding box center [680, 612] width 618 height 21
drag, startPoint x: 433, startPoint y: 597, endPoint x: 362, endPoint y: 580, distance: 72.3
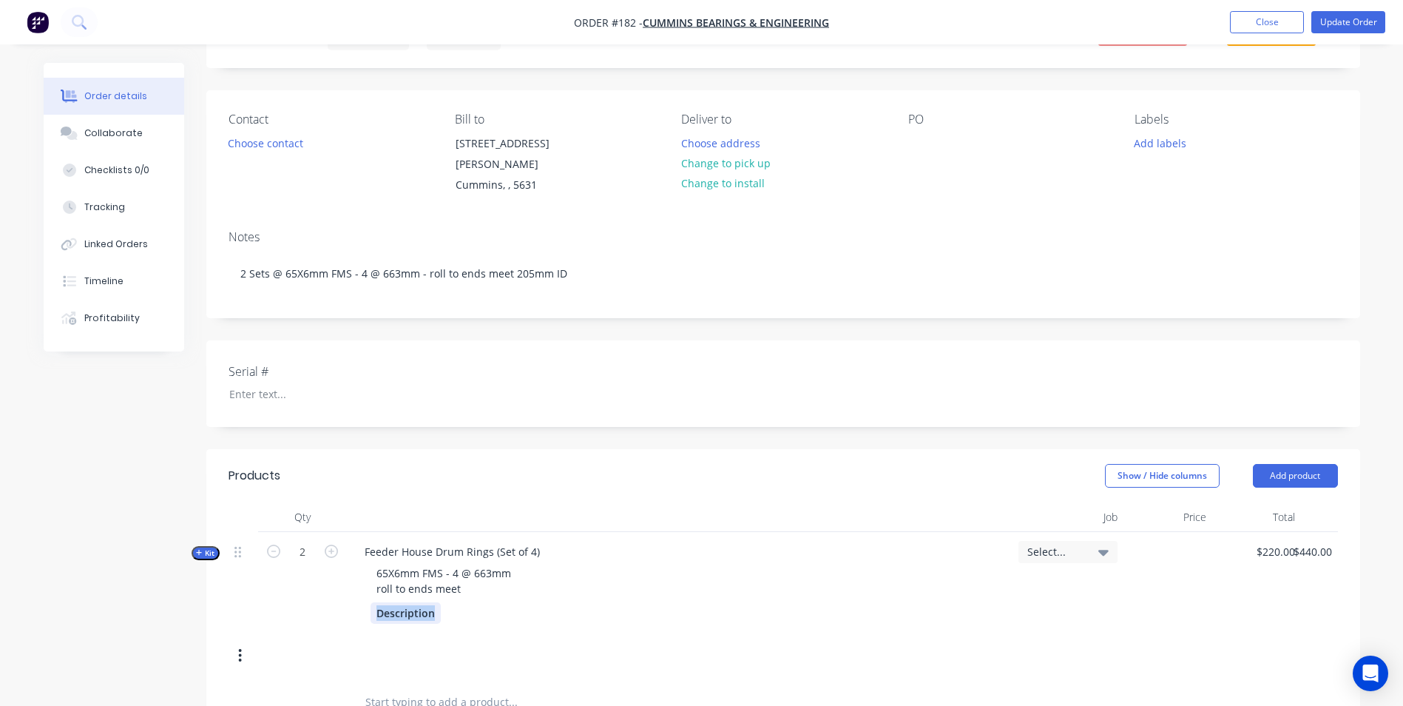
click at [362, 580] on div "Feeder House Drum Rings (Set of 4) 65X6mm FMS - 4 @ 663mm roll to ends meet Des…" at bounding box center [680, 582] width 666 height 101
click at [465, 570] on div "65X6mm FMS - 4 @ 663mm roll to ends meet" at bounding box center [444, 580] width 158 height 37
drag, startPoint x: 465, startPoint y: 570, endPoint x: 377, endPoint y: 545, distance: 91.4
click at [377, 562] on div "65X6mm FMS - 4 @ 663mm roll to ends meet" at bounding box center [444, 580] width 158 height 37
click at [1349, 31] on button "Update Order" at bounding box center [1349, 22] width 74 height 22
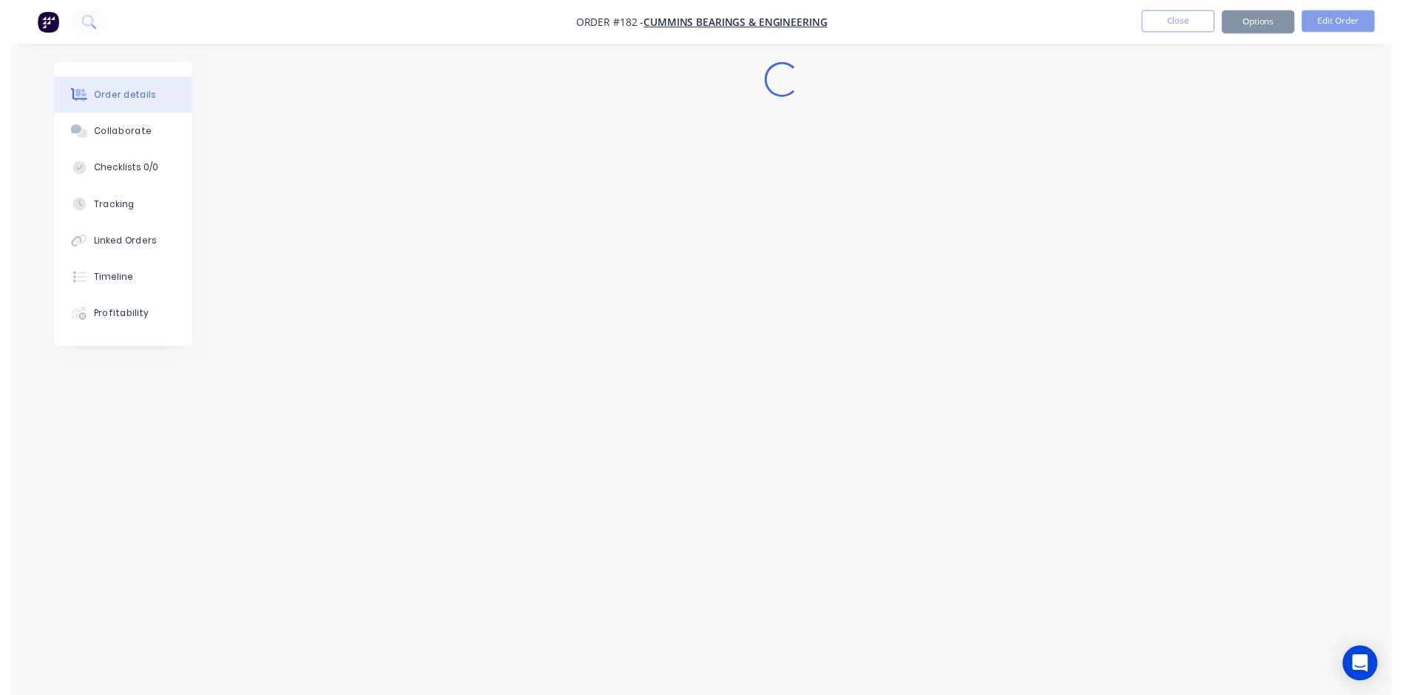
scroll to position [0, 0]
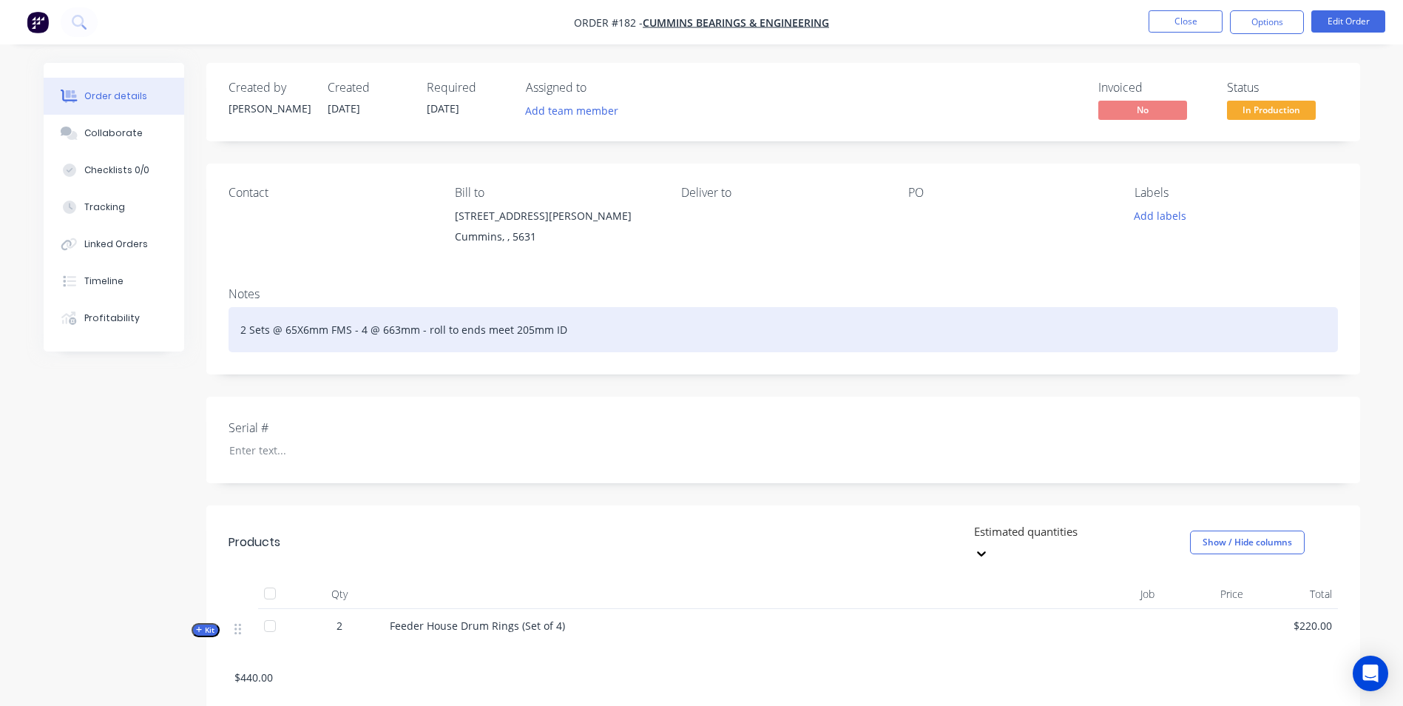
click at [508, 330] on div "2 Sets @ 65X6mm FMS - 4 @ 663mm - roll to ends meet 205mm ID" at bounding box center [784, 329] width 1110 height 45
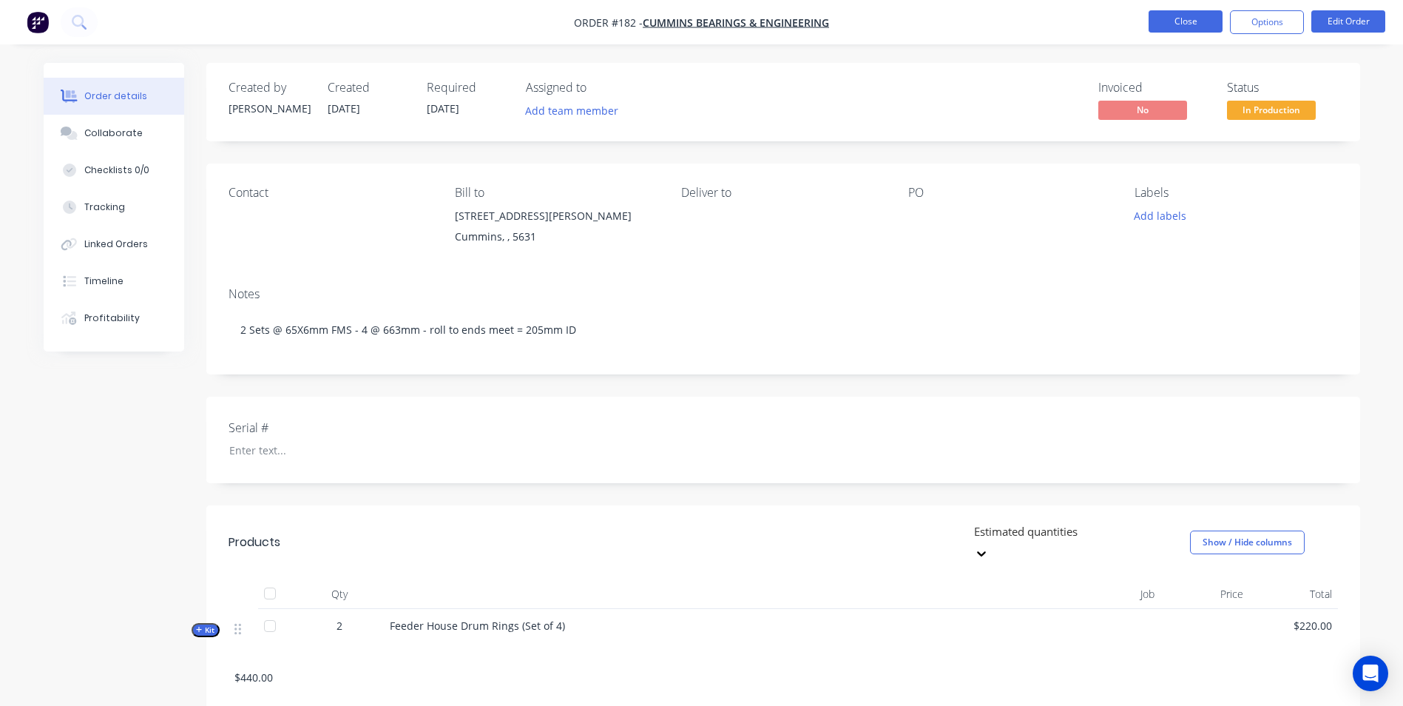
click at [1192, 18] on button "Close" at bounding box center [1186, 21] width 74 height 22
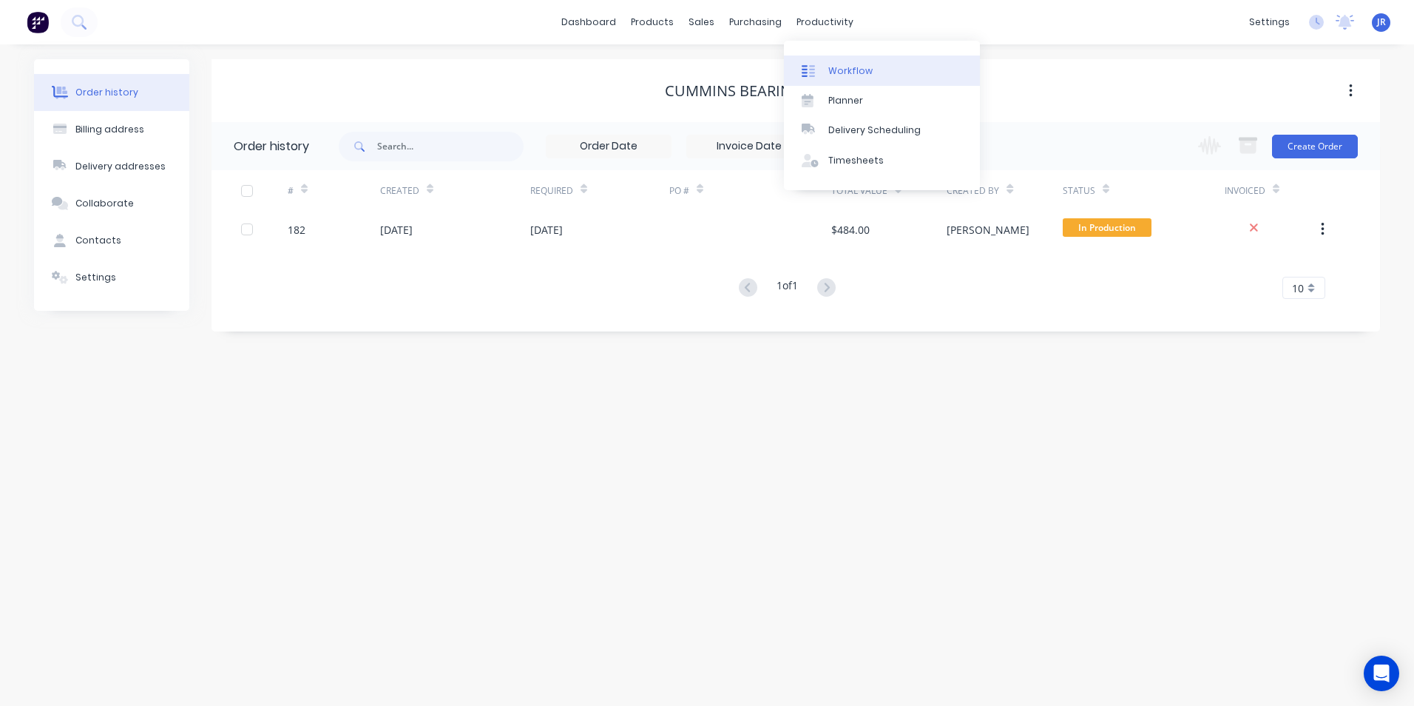
click at [831, 68] on div "Workflow" at bounding box center [851, 70] width 44 height 13
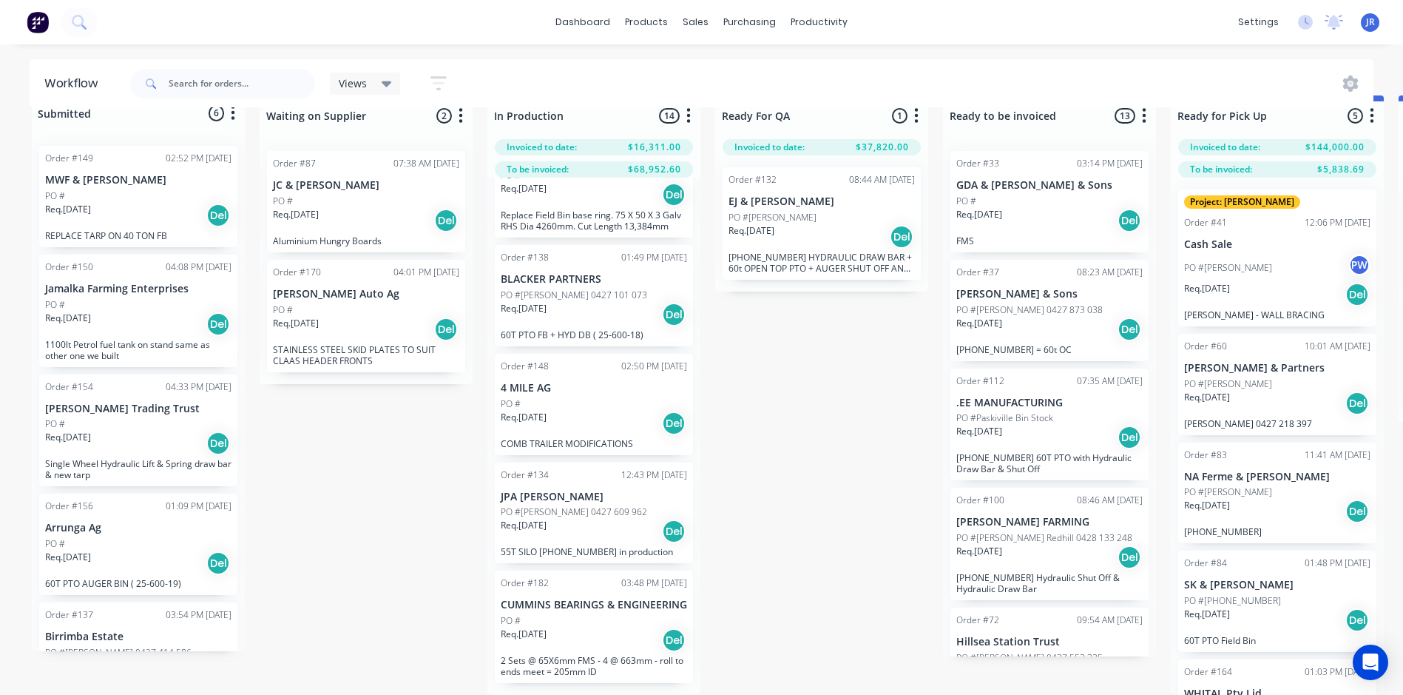
scroll to position [1136, 0]
